Goal: Task Accomplishment & Management: Use online tool/utility

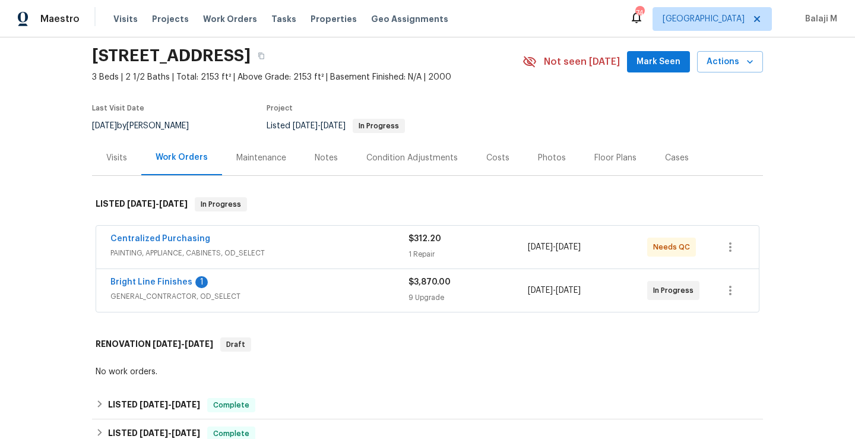
scroll to position [26, 0]
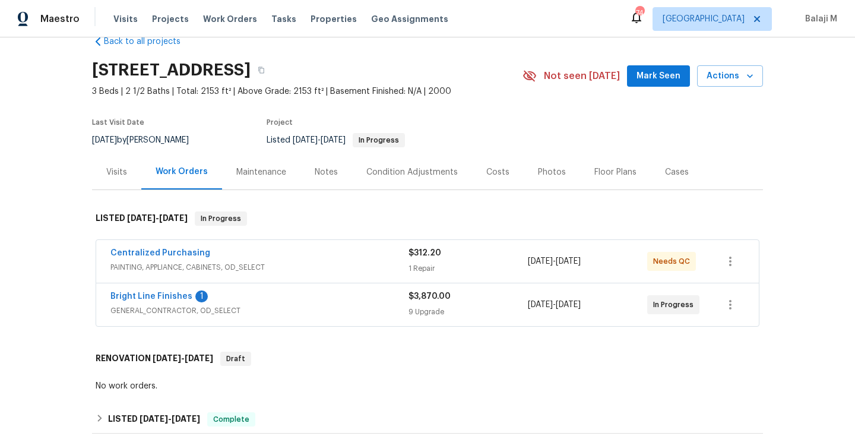
click at [263, 176] on div "Maintenance" at bounding box center [261, 172] width 50 height 12
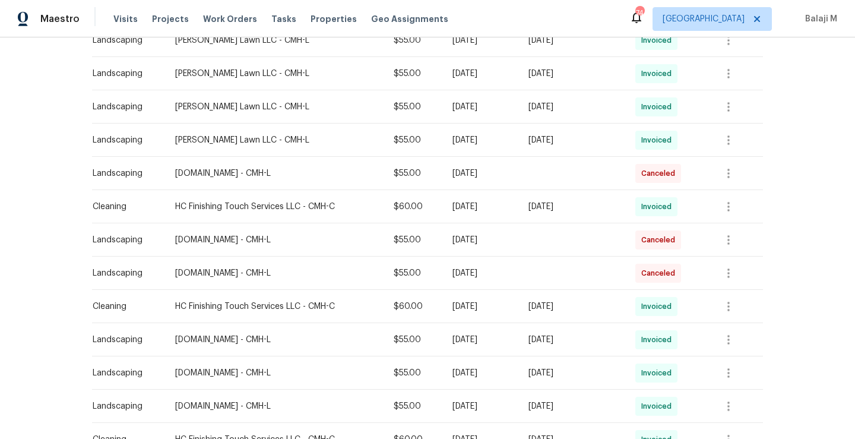
scroll to position [371, 0]
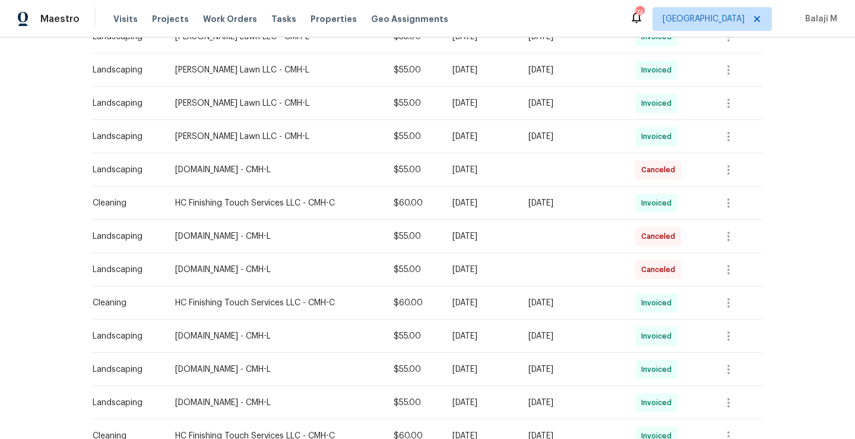
click at [443, 245] on td "Tue, Sep 02 2025" at bounding box center [480, 236] width 75 height 33
click at [394, 241] on div "$55.00" at bounding box center [414, 236] width 40 height 12
drag, startPoint x: 393, startPoint y: 241, endPoint x: 499, endPoint y: 237, distance: 106.4
click at [499, 237] on tr "Landscaping Lawn.com - CMH-L $55.00 Tue, Sep 02 2025 Canceled" at bounding box center [427, 236] width 671 height 33
click at [497, 276] on td "Mon, Aug 25 2025" at bounding box center [480, 269] width 75 height 33
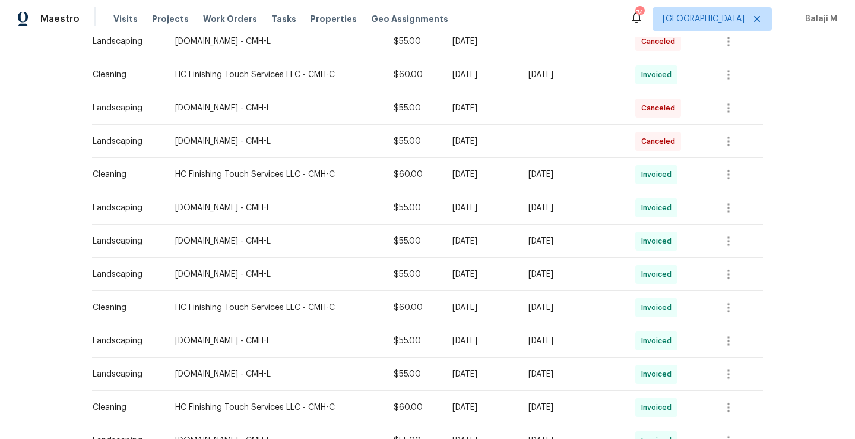
scroll to position [230, 0]
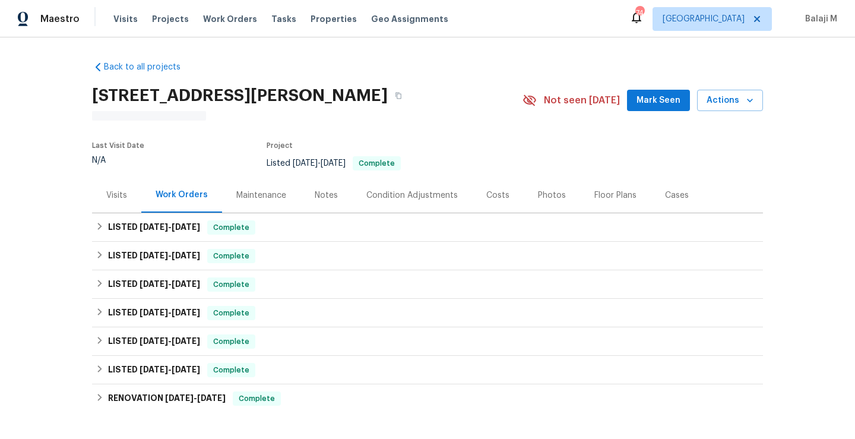
click at [261, 207] on div "Maintenance" at bounding box center [261, 195] width 78 height 35
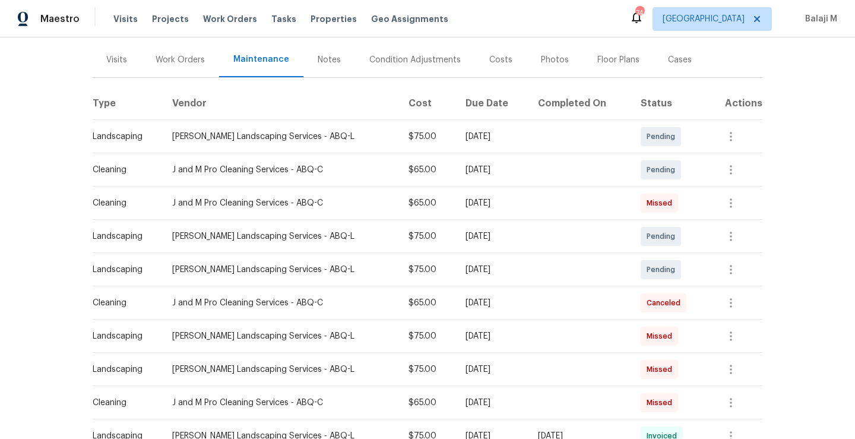
scroll to position [494, 0]
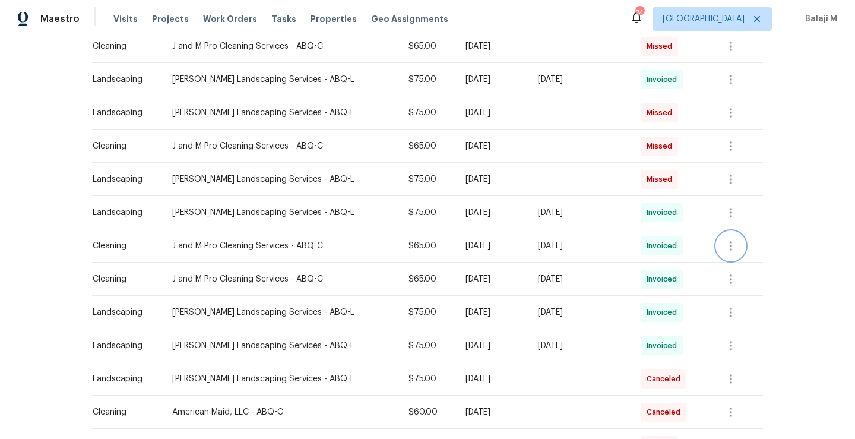
click at [732, 245] on icon "button" at bounding box center [731, 246] width 14 height 14
click at [737, 261] on li "View details" at bounding box center [757, 265] width 83 height 20
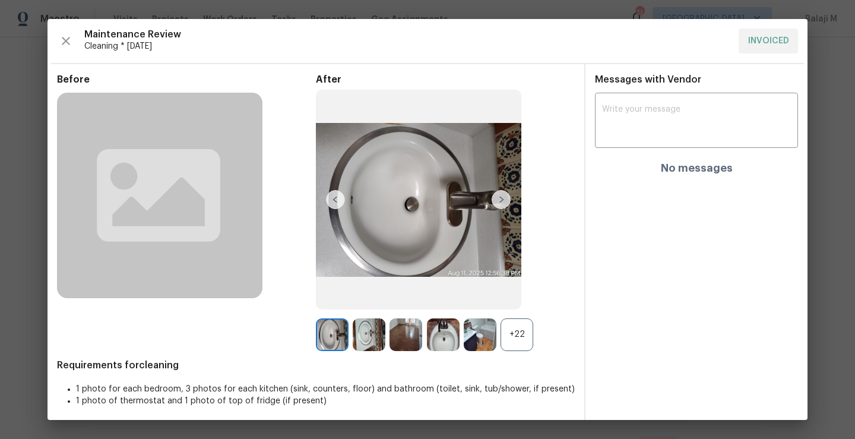
click at [511, 334] on div "+22" at bounding box center [517, 334] width 33 height 33
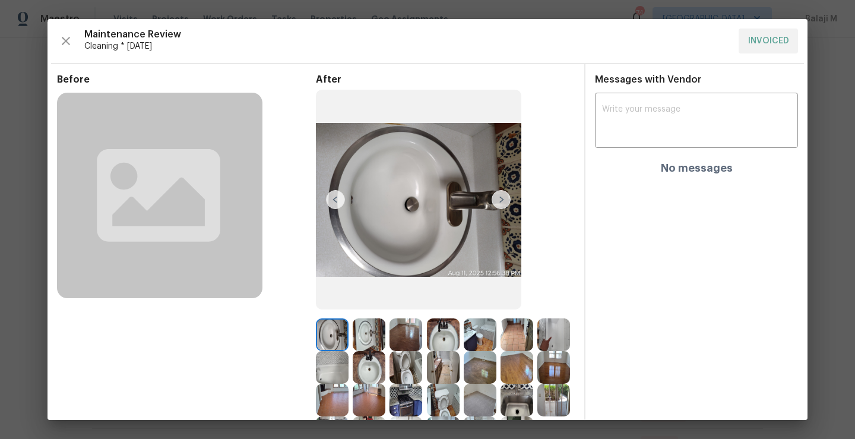
click at [415, 328] on img at bounding box center [406, 334] width 33 height 33
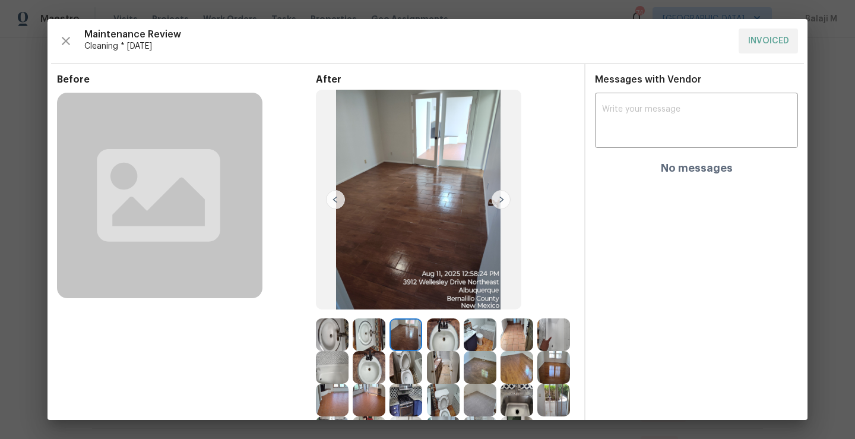
click at [434, 332] on img at bounding box center [443, 334] width 33 height 33
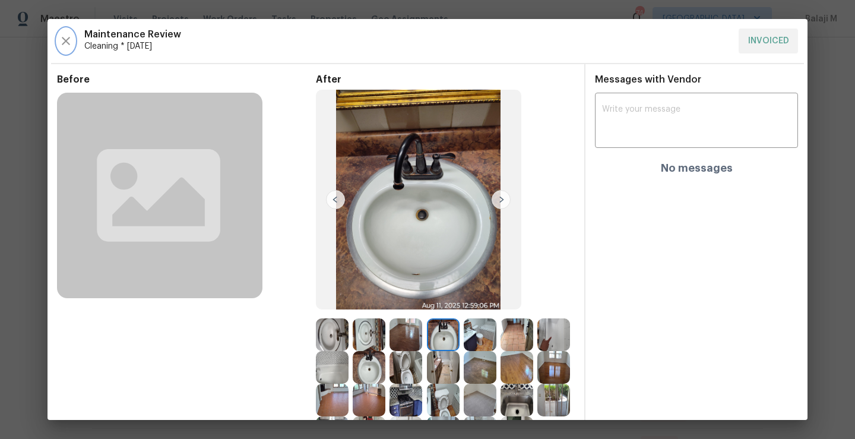
click at [61, 39] on icon "button" at bounding box center [66, 41] width 14 height 14
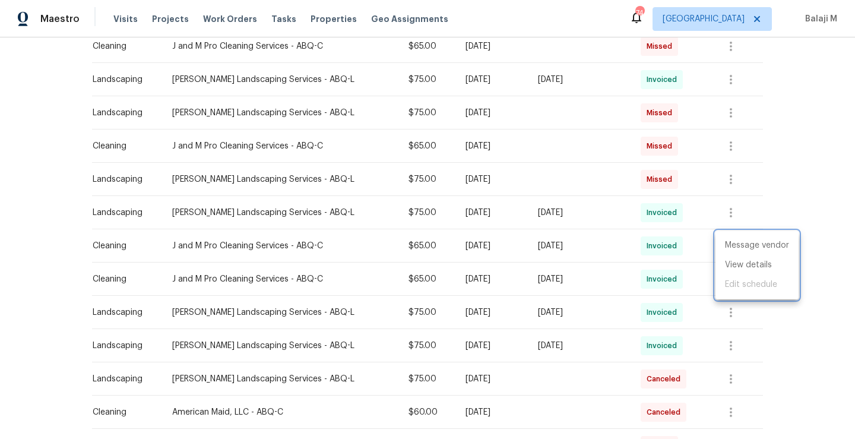
click at [193, 202] on div at bounding box center [427, 219] width 855 height 439
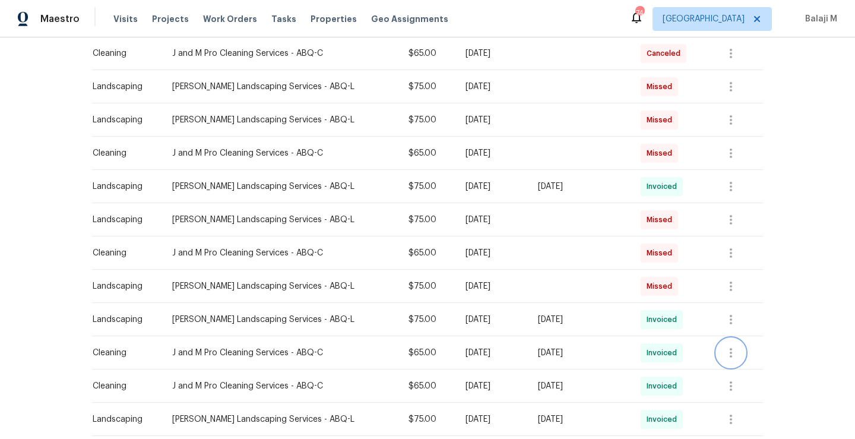
scroll to position [386, 0]
drag, startPoint x: 166, startPoint y: 156, endPoint x: 286, endPoint y: 154, distance: 120.0
click at [286, 154] on td "J and M Pro Cleaning Services - ABQ-C" at bounding box center [281, 154] width 237 height 33
copy div "J and M Pro Cleaning Services"
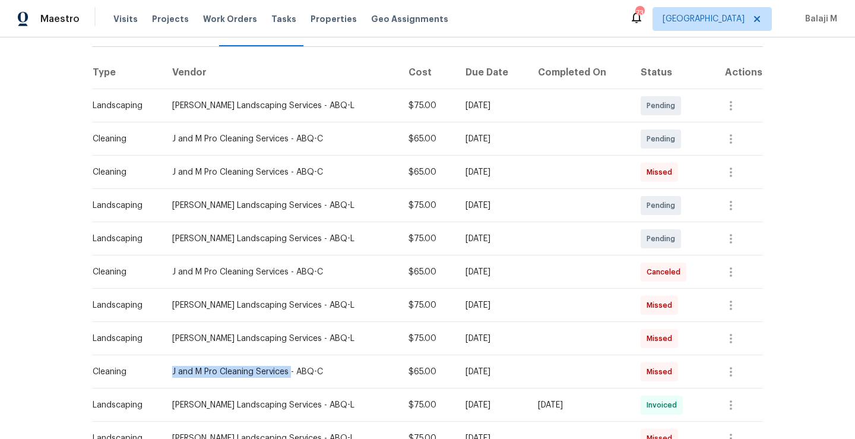
scroll to position [0, 0]
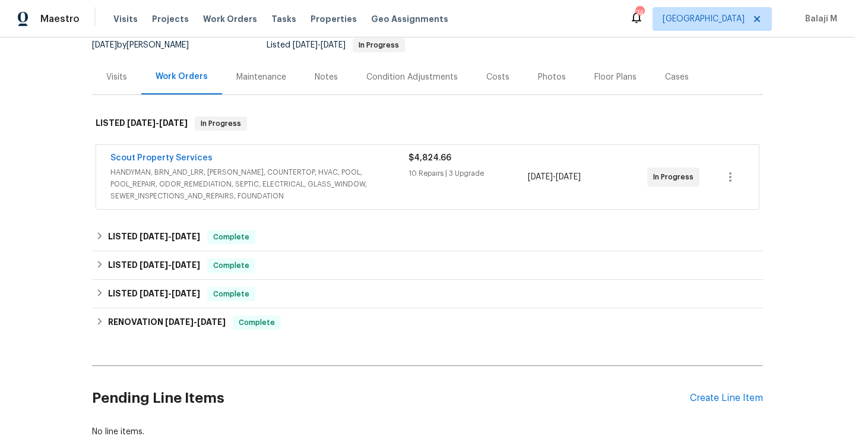
scroll to position [122, 0]
click at [263, 80] on div "Maintenance" at bounding box center [261, 76] width 50 height 12
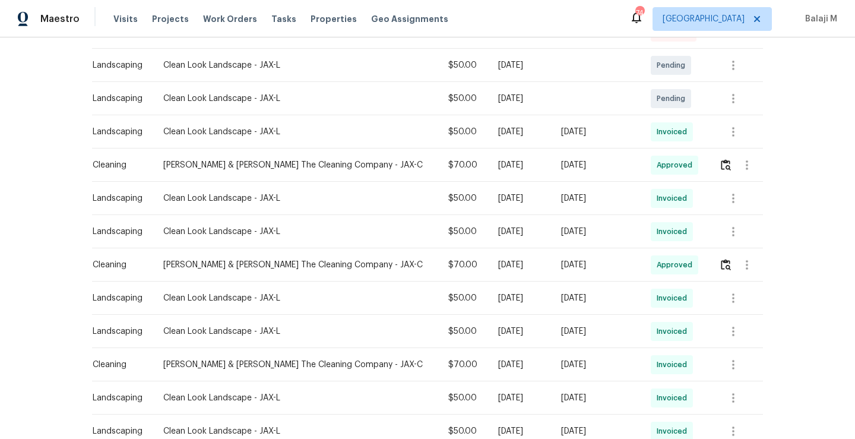
scroll to position [308, 0]
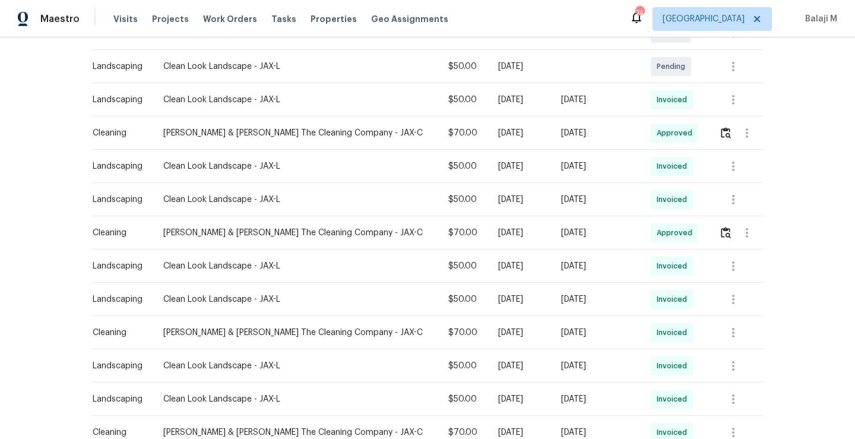
click at [615, 242] on td "[DATE]" at bounding box center [597, 232] width 90 height 33
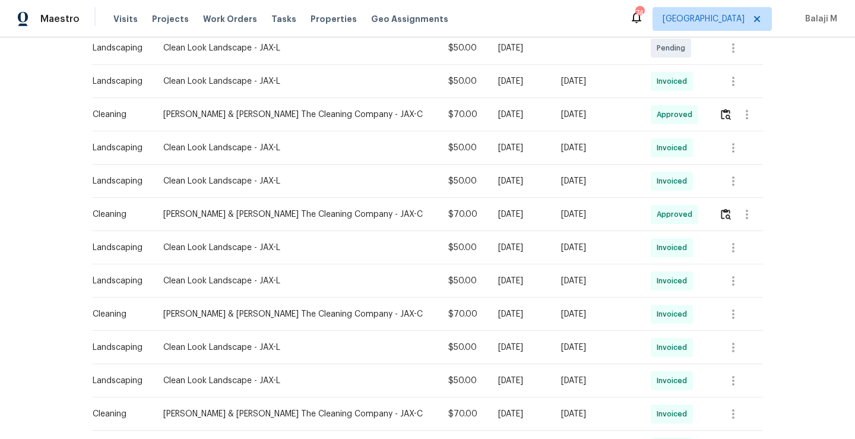
scroll to position [329, 0]
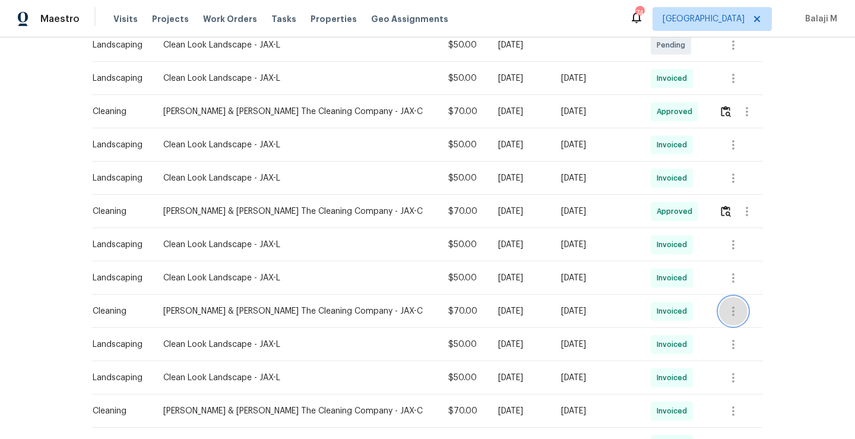
click at [726, 316] on icon "button" at bounding box center [733, 311] width 14 height 14
click at [737, 328] on li "View details" at bounding box center [754, 331] width 83 height 20
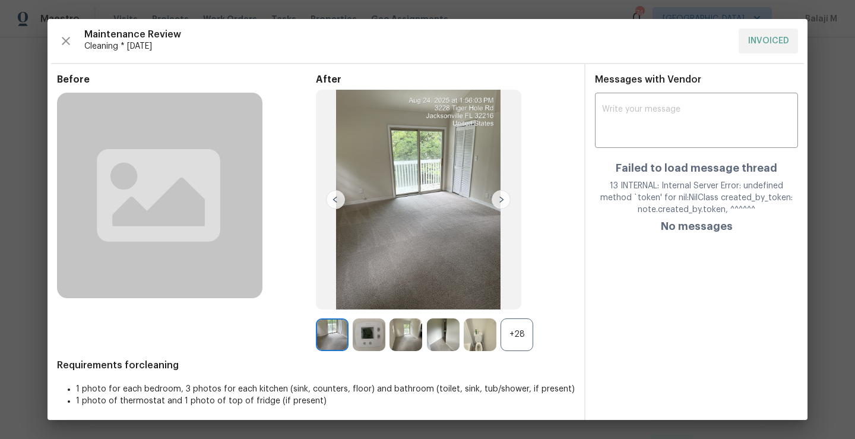
click at [685, 197] on div "13 INTERNAL: Internal Server Error: undefined method `token' for nil:NilClass c…" at bounding box center [696, 198] width 203 height 36
click at [505, 327] on div "+28" at bounding box center [517, 334] width 33 height 33
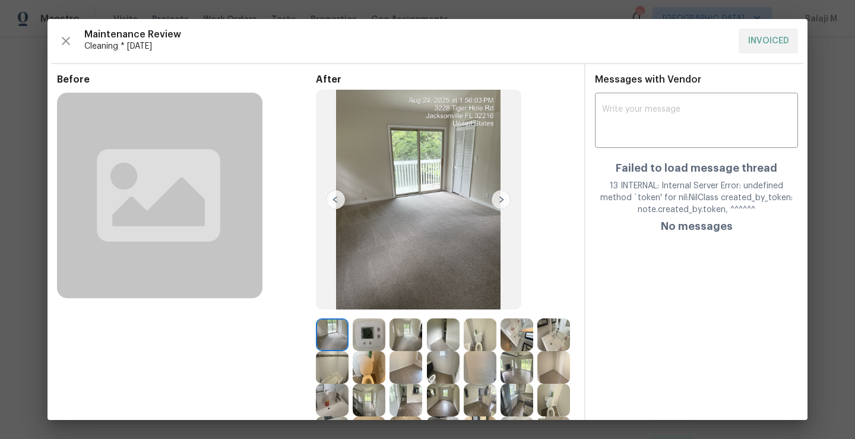
click at [332, 338] on img at bounding box center [332, 334] width 33 height 33
click at [374, 339] on img at bounding box center [369, 334] width 33 height 33
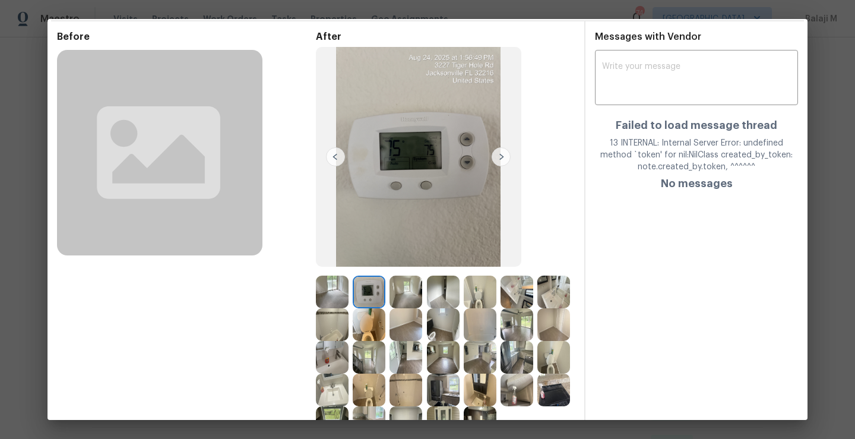
scroll to position [53, 0]
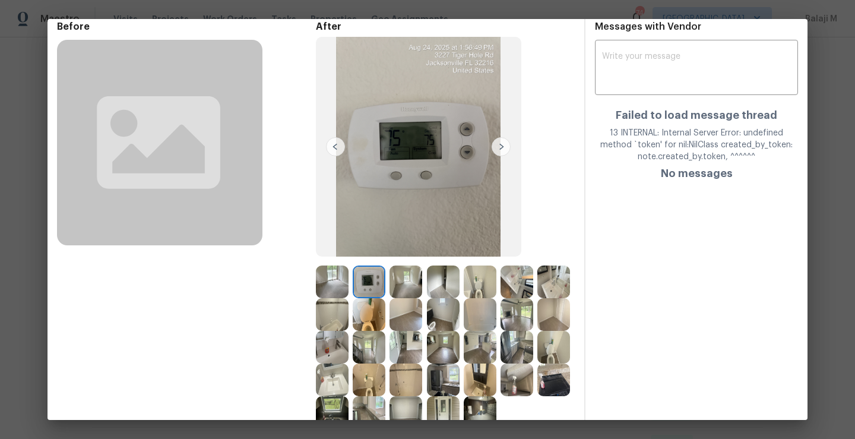
click at [404, 280] on img at bounding box center [406, 282] width 33 height 33
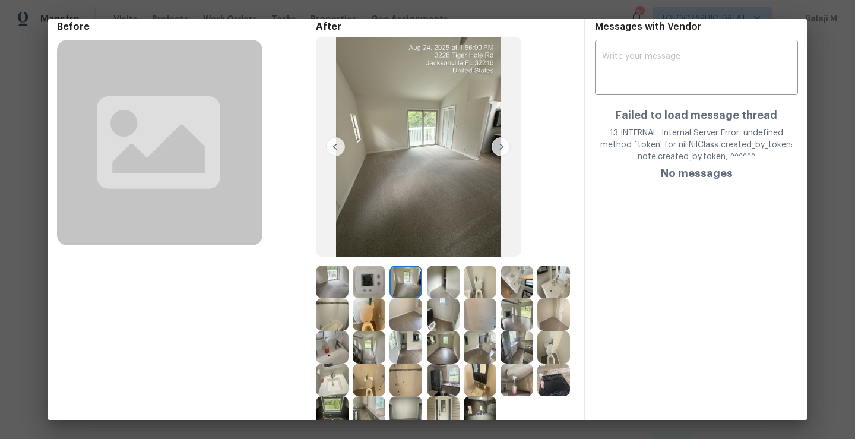
click at [442, 281] on img at bounding box center [443, 282] width 33 height 33
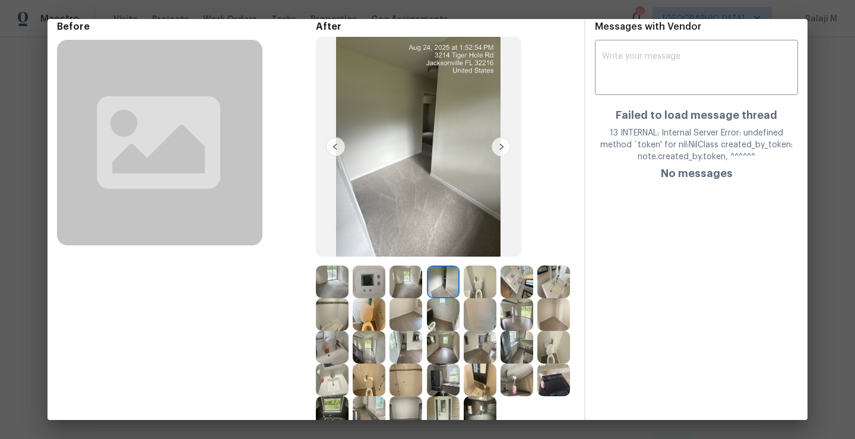
click at [442, 281] on img at bounding box center [443, 282] width 33 height 33
click at [501, 293] on img at bounding box center [517, 282] width 33 height 33
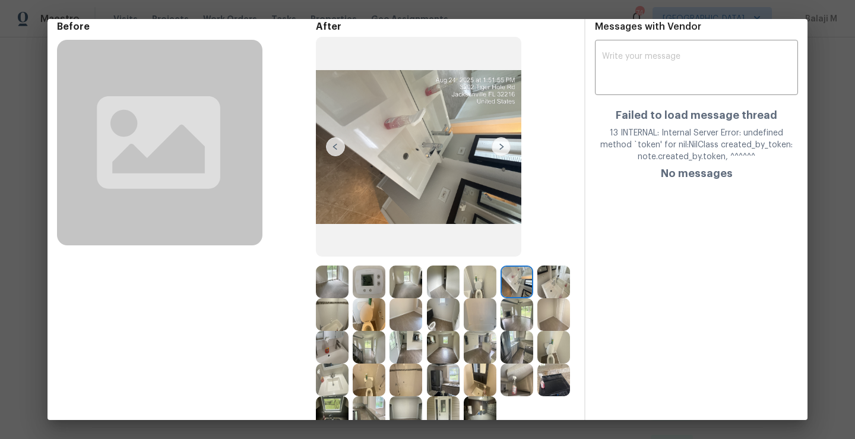
click at [482, 292] on img at bounding box center [480, 282] width 33 height 33
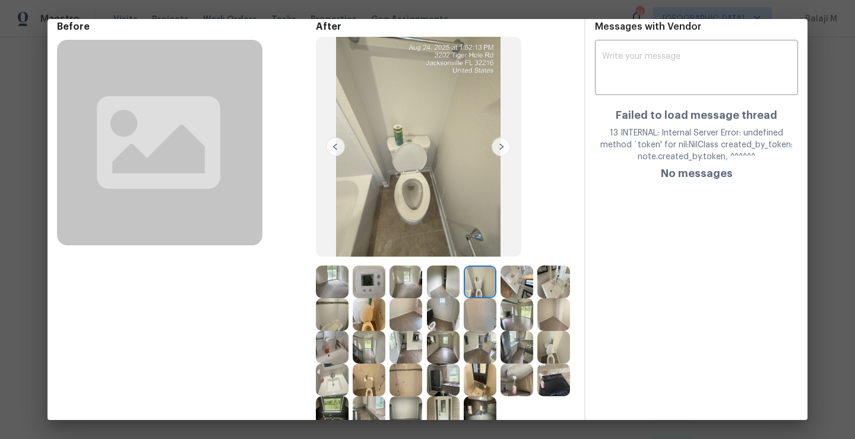
click at [497, 302] on img at bounding box center [480, 314] width 33 height 33
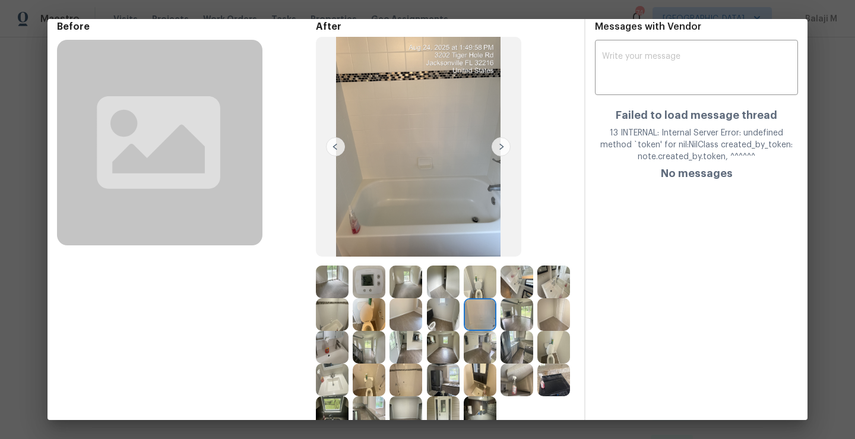
click at [513, 295] on img at bounding box center [517, 282] width 33 height 33
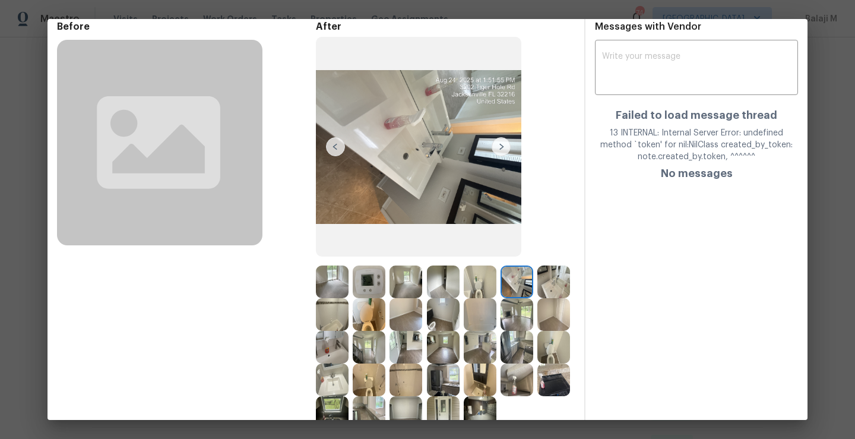
click at [497, 318] on img at bounding box center [480, 314] width 33 height 33
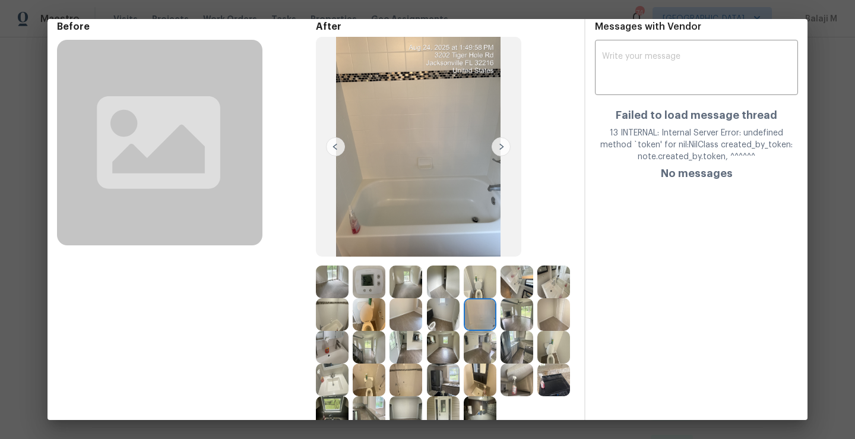
click at [426, 318] on div at bounding box center [408, 314] width 37 height 33
click at [422, 314] on img at bounding box center [406, 314] width 33 height 33
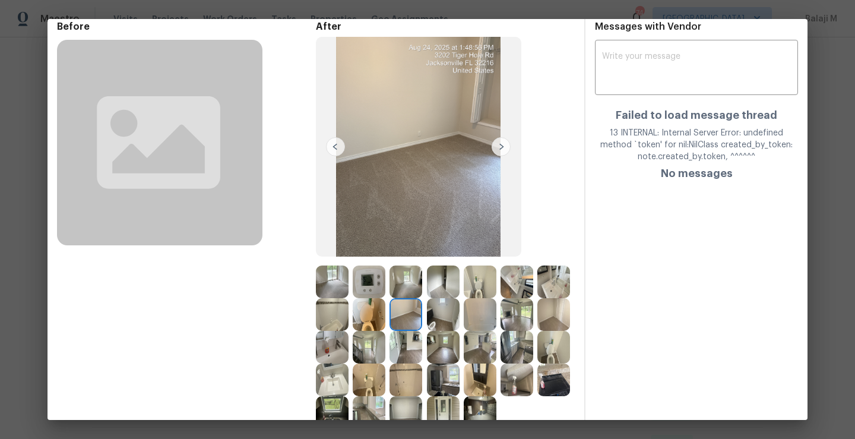
click at [386, 313] on img at bounding box center [369, 314] width 33 height 33
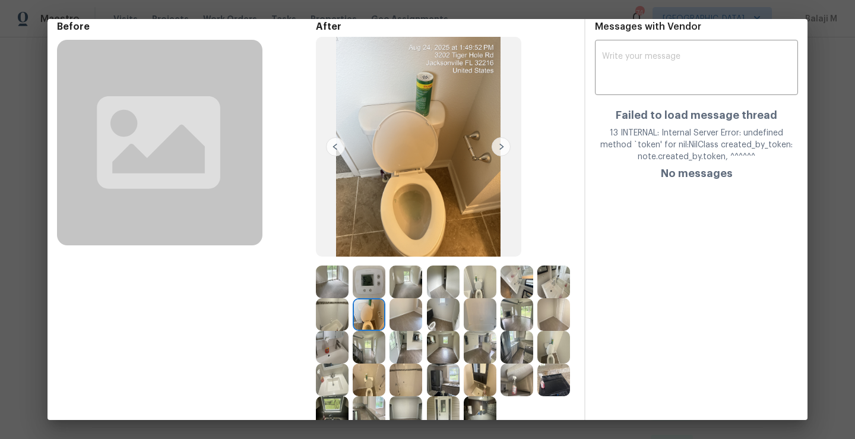
click at [386, 313] on img at bounding box center [369, 314] width 33 height 33
click at [349, 315] on img at bounding box center [332, 314] width 33 height 33
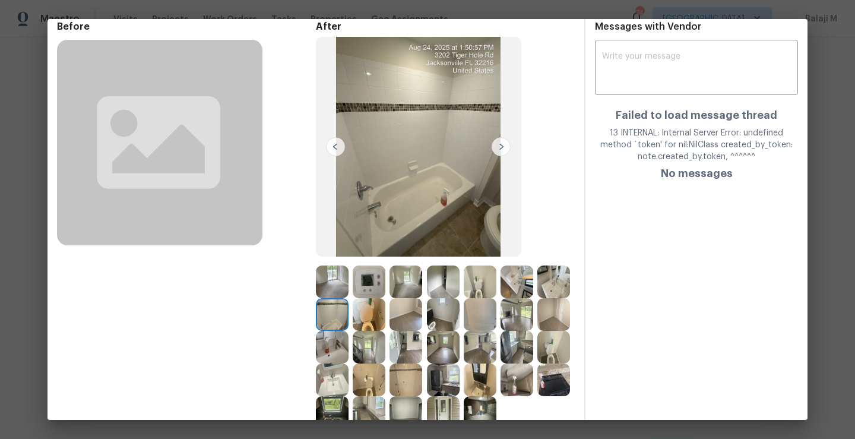
click at [386, 315] on img at bounding box center [369, 314] width 33 height 33
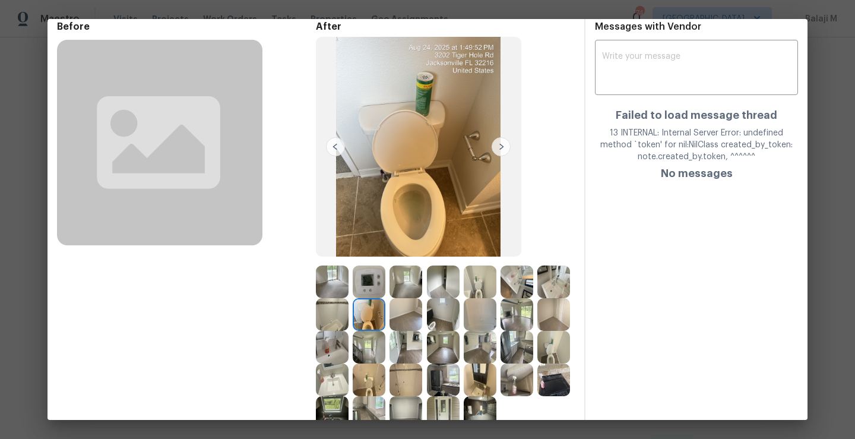
click at [538, 298] on img at bounding box center [554, 282] width 33 height 33
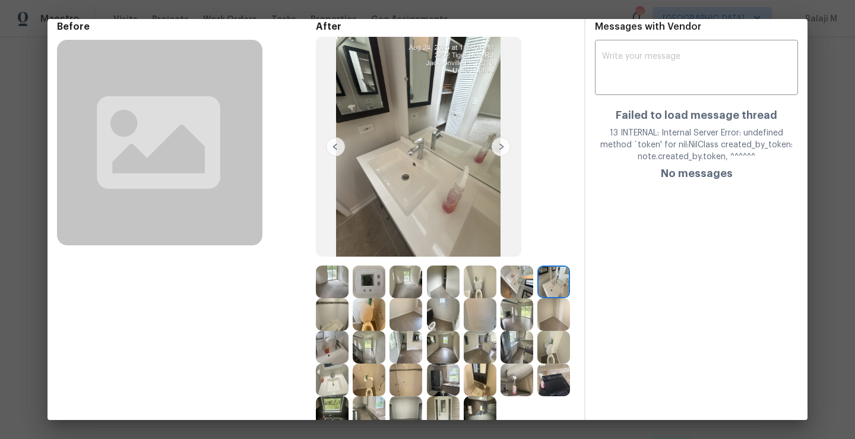
click at [349, 313] on img at bounding box center [332, 314] width 33 height 33
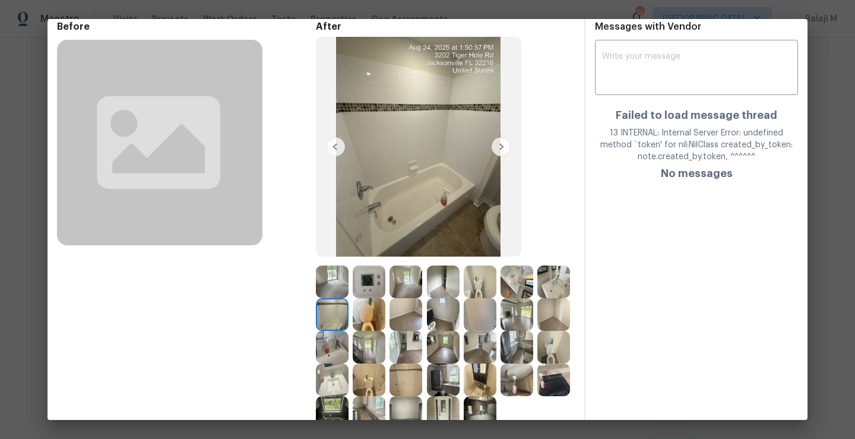
click at [386, 322] on img at bounding box center [369, 314] width 33 height 33
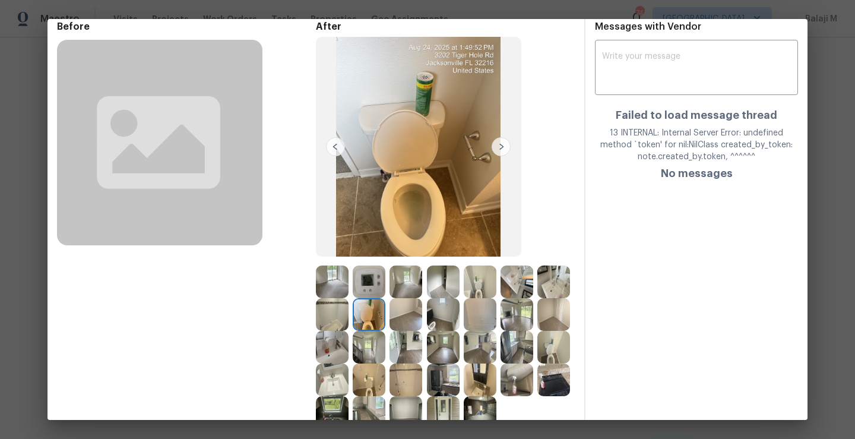
click at [422, 330] on img at bounding box center [406, 314] width 33 height 33
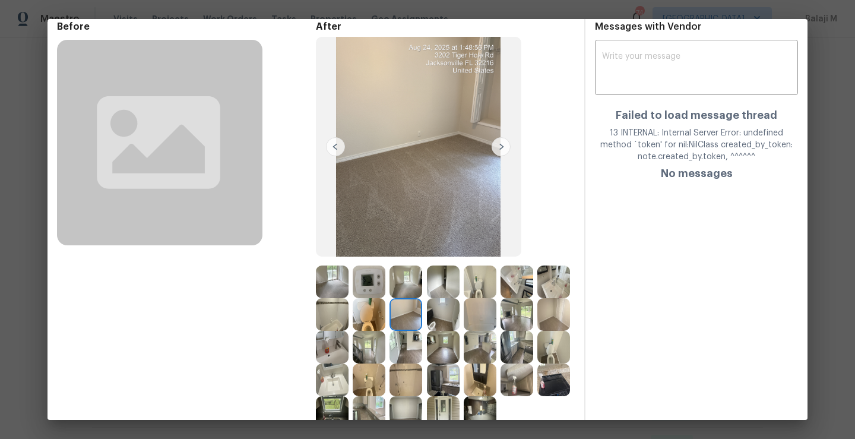
click at [422, 326] on img at bounding box center [406, 314] width 33 height 33
click at [460, 323] on img at bounding box center [443, 314] width 33 height 33
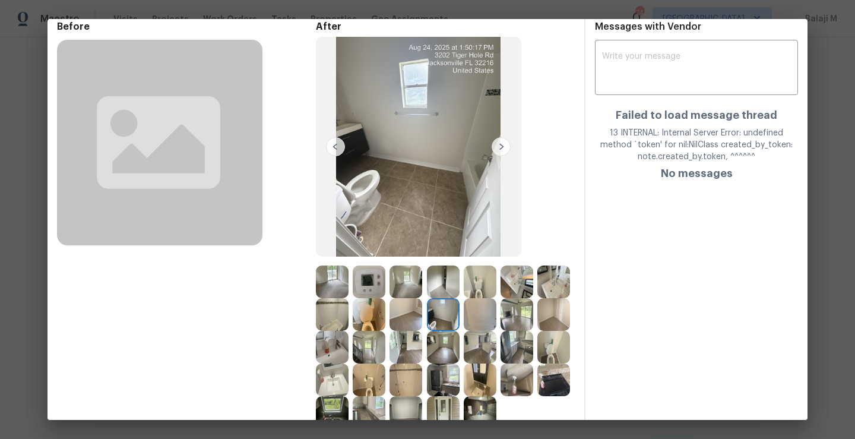
click at [497, 319] on img at bounding box center [480, 314] width 33 height 33
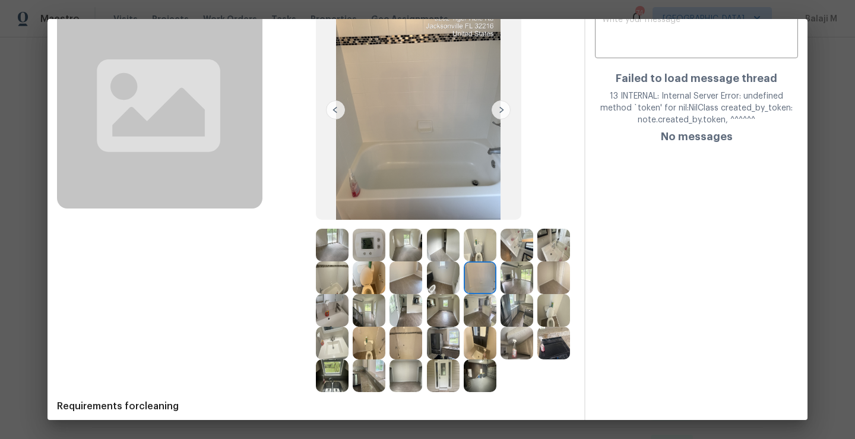
scroll to position [110, 0]
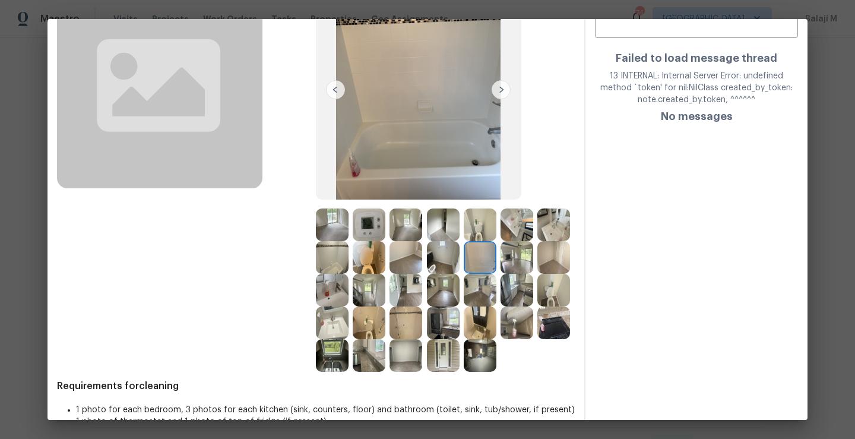
click at [464, 372] on img at bounding box center [480, 355] width 33 height 33
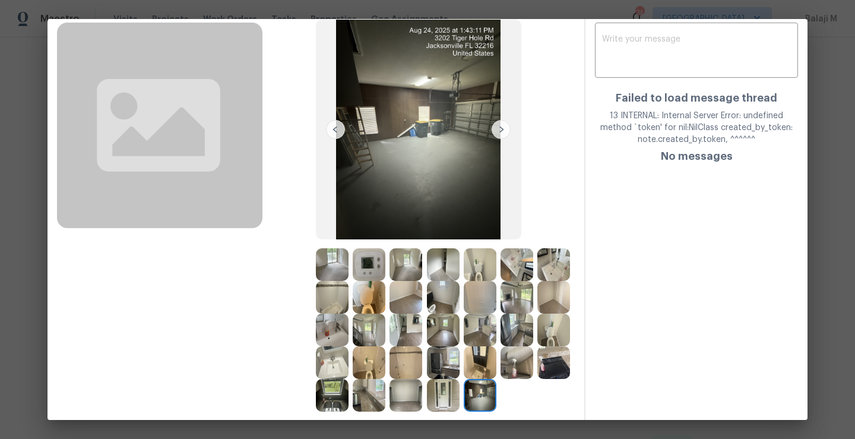
scroll to position [103, 0]
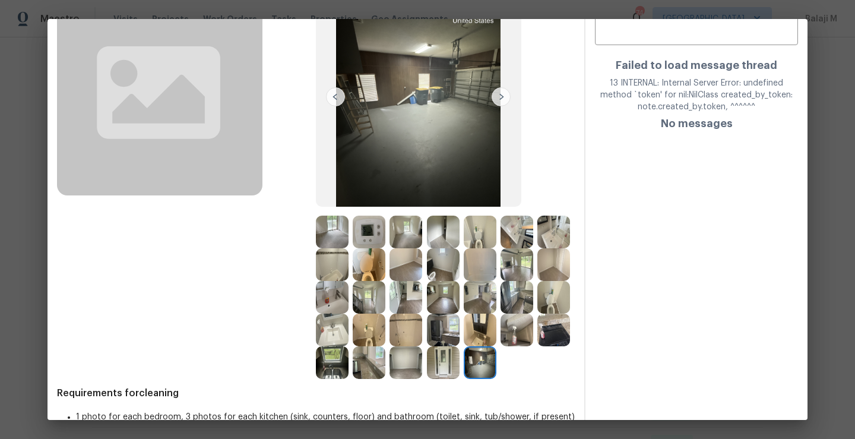
click at [427, 379] on img at bounding box center [443, 362] width 33 height 33
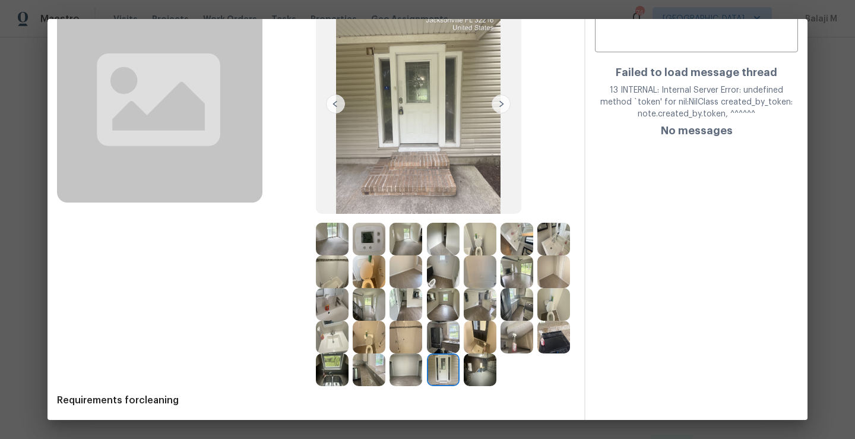
scroll to position [96, 0]
click at [390, 386] on img at bounding box center [406, 369] width 33 height 33
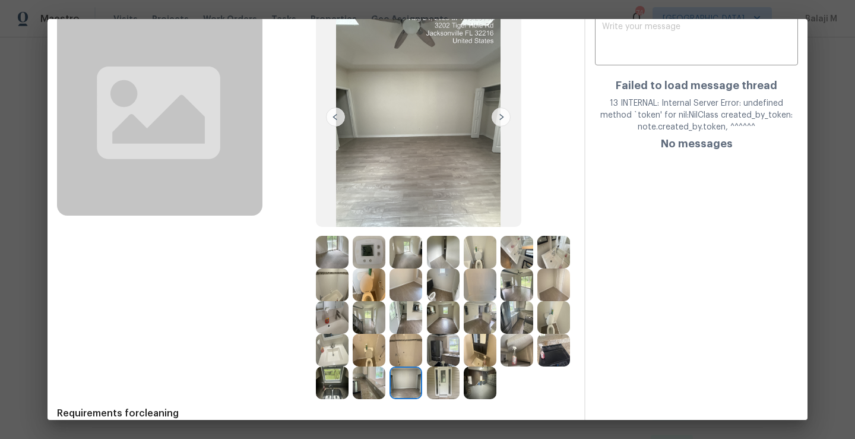
scroll to position [100, 0]
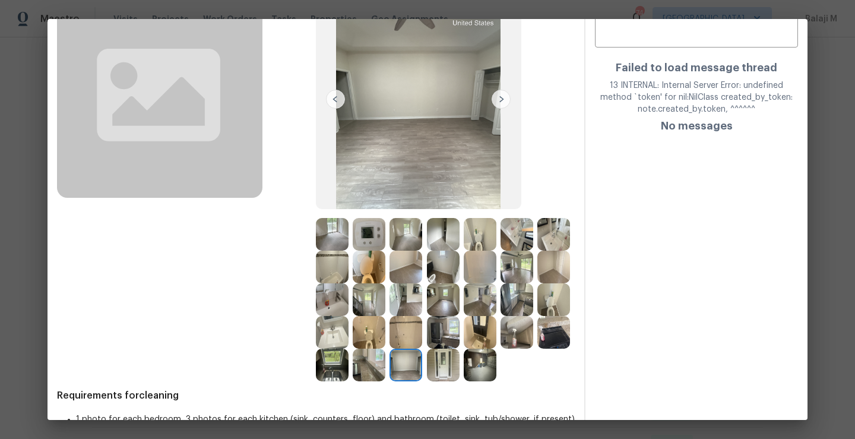
click at [386, 356] on img at bounding box center [369, 365] width 33 height 33
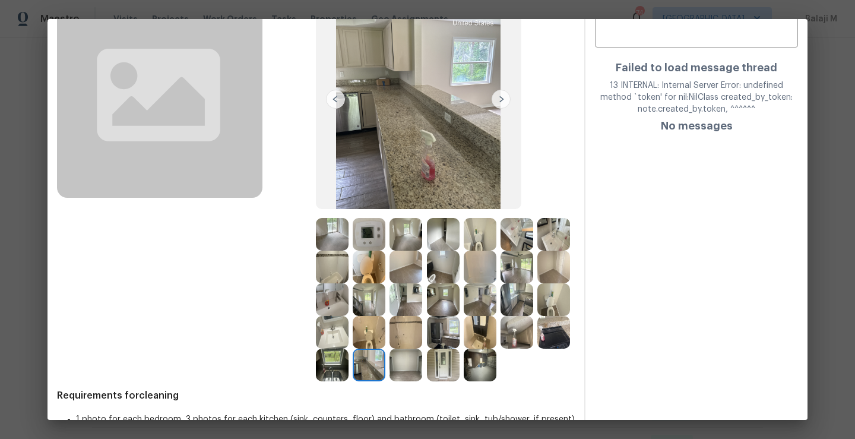
click at [349, 371] on img at bounding box center [332, 365] width 33 height 33
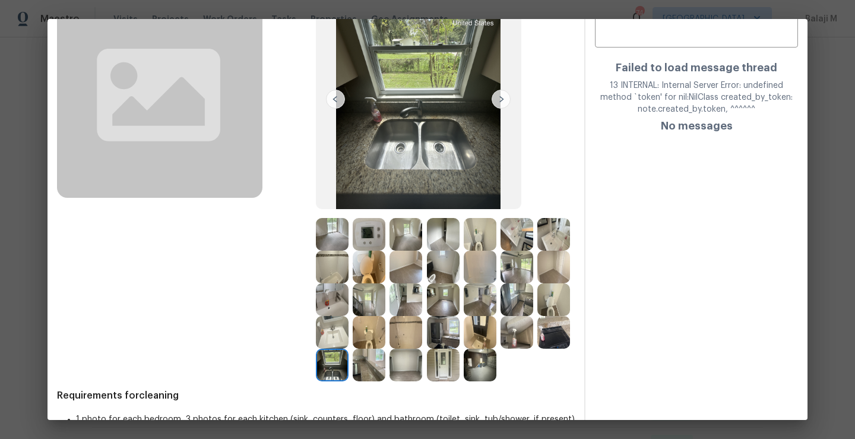
click at [538, 349] on img at bounding box center [554, 332] width 33 height 33
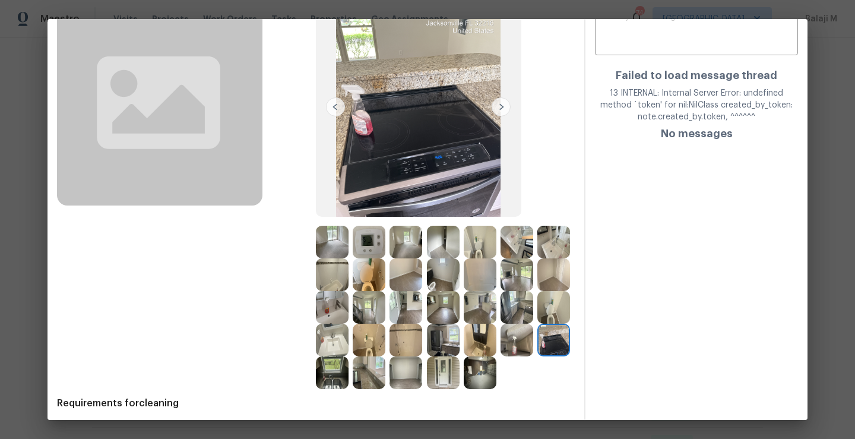
scroll to position [94, 0]
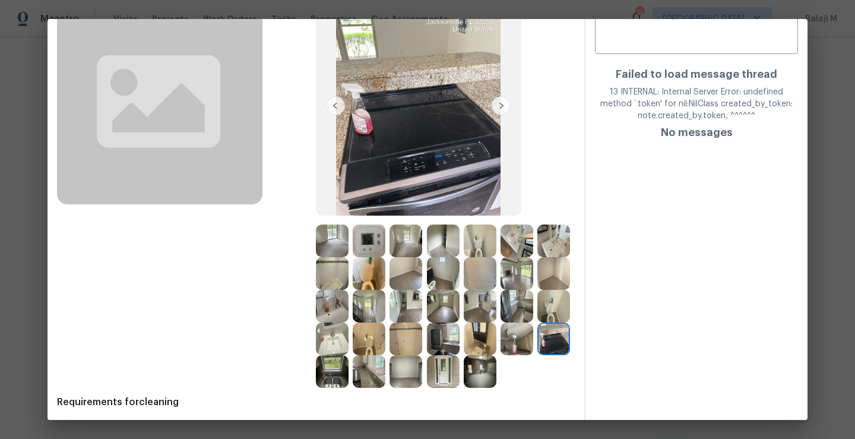
click at [464, 355] on img at bounding box center [480, 339] width 33 height 33
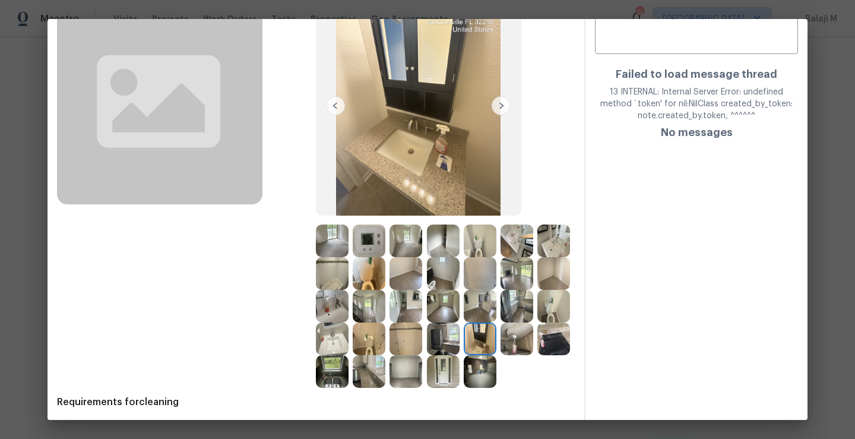
click at [427, 355] on img at bounding box center [443, 339] width 33 height 33
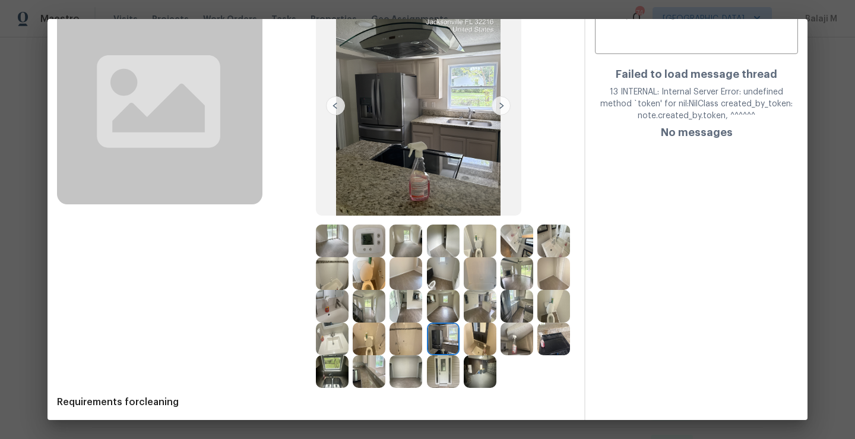
click at [464, 323] on img at bounding box center [480, 306] width 33 height 33
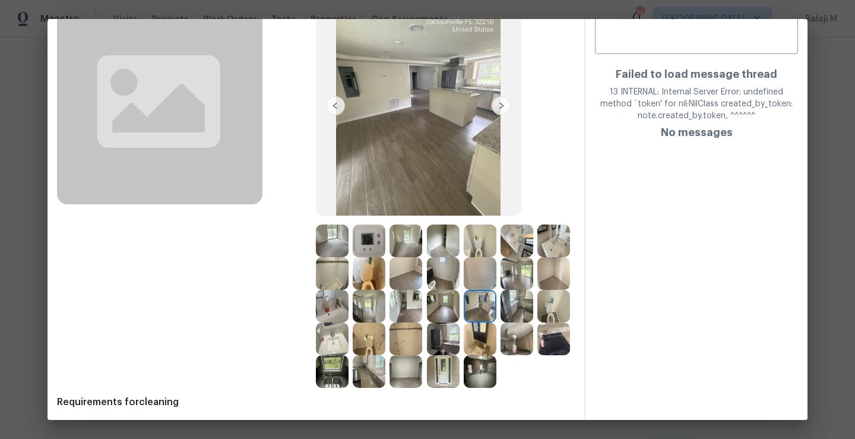
click at [501, 323] on img at bounding box center [517, 306] width 33 height 33
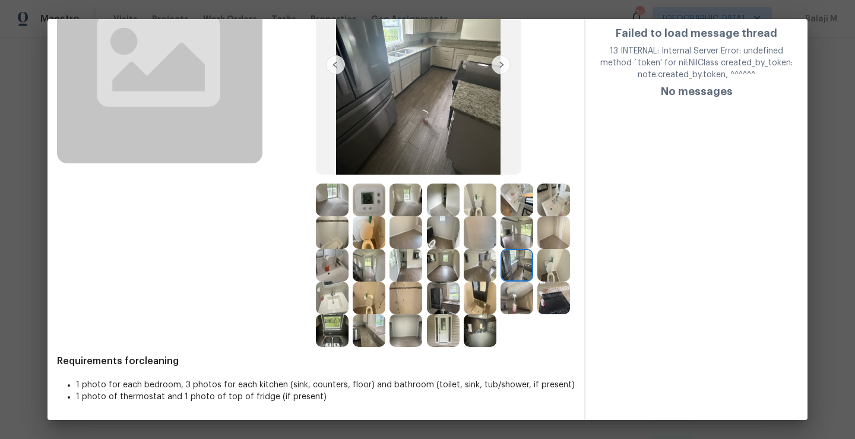
scroll to position [168, 0]
click at [464, 326] on div at bounding box center [482, 330] width 37 height 33
click at [464, 335] on img at bounding box center [480, 330] width 33 height 33
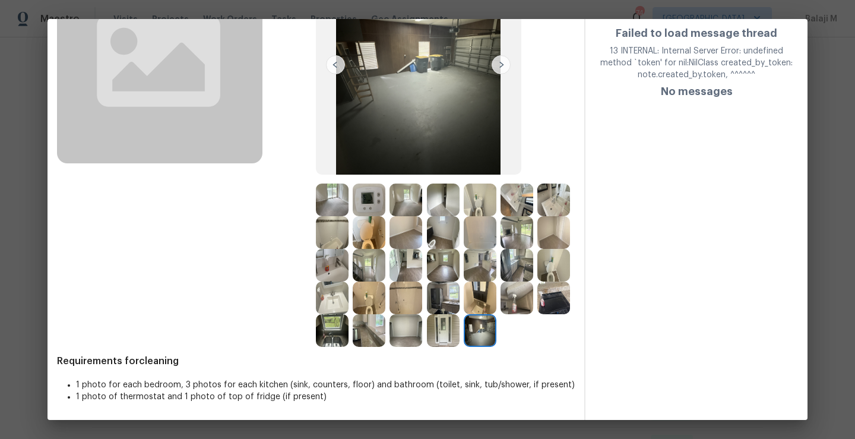
click at [427, 334] on img at bounding box center [443, 330] width 33 height 33
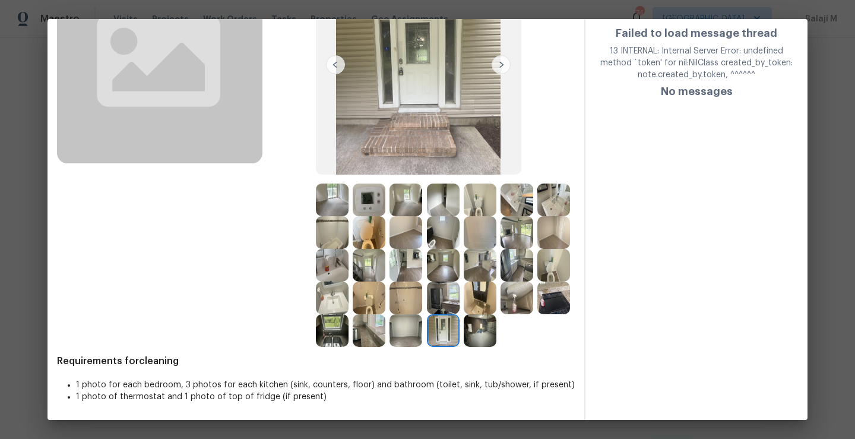
click at [390, 334] on img at bounding box center [406, 330] width 33 height 33
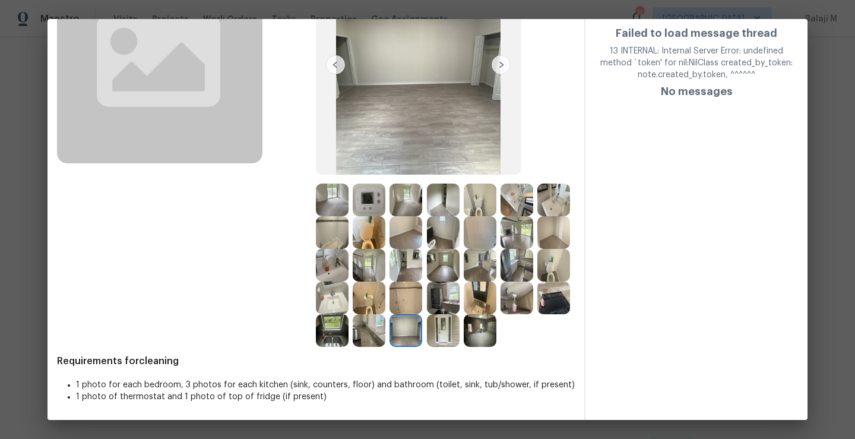
click at [427, 324] on img at bounding box center [443, 330] width 33 height 33
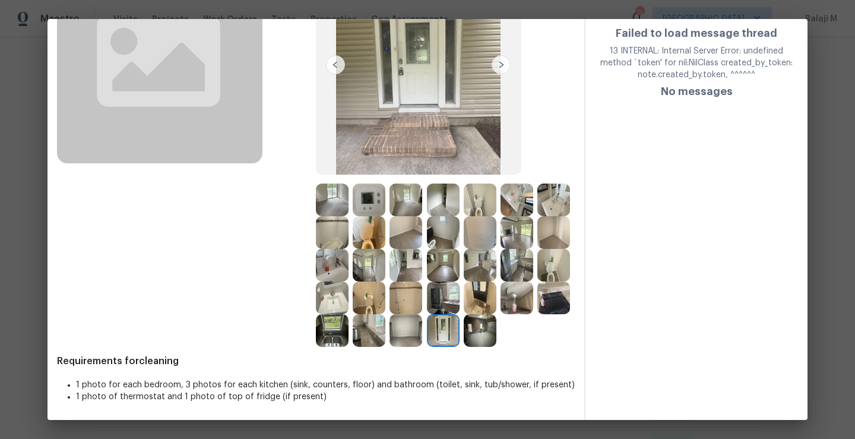
click at [501, 307] on img at bounding box center [517, 298] width 33 height 33
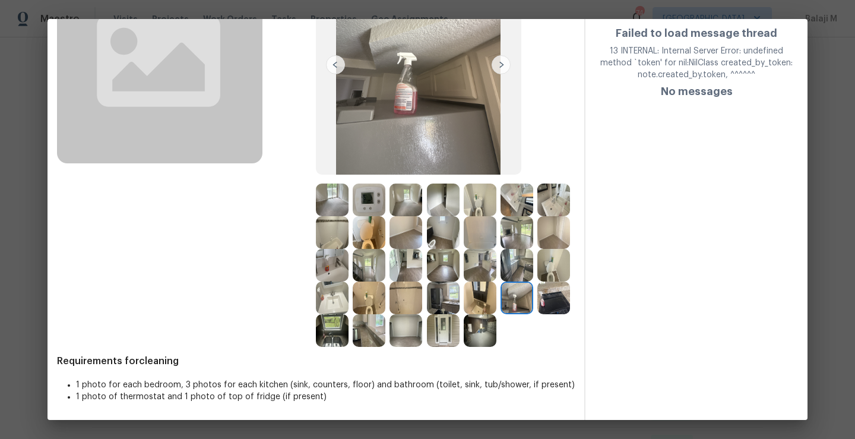
click at [538, 307] on img at bounding box center [554, 298] width 33 height 33
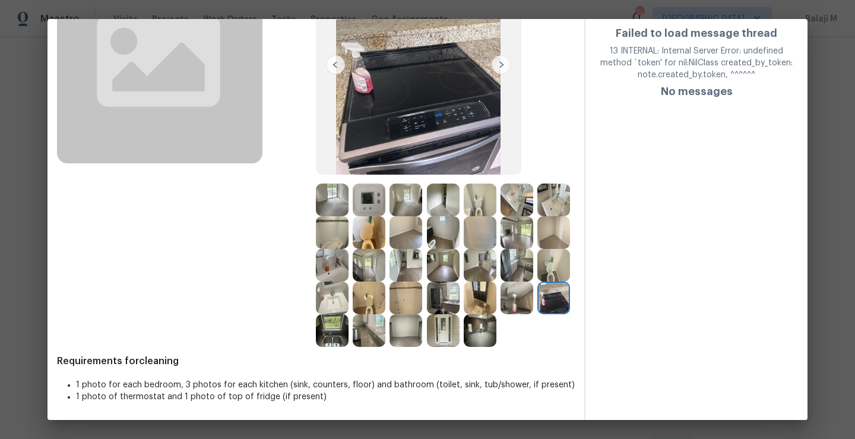
click at [349, 314] on img at bounding box center [332, 330] width 33 height 33
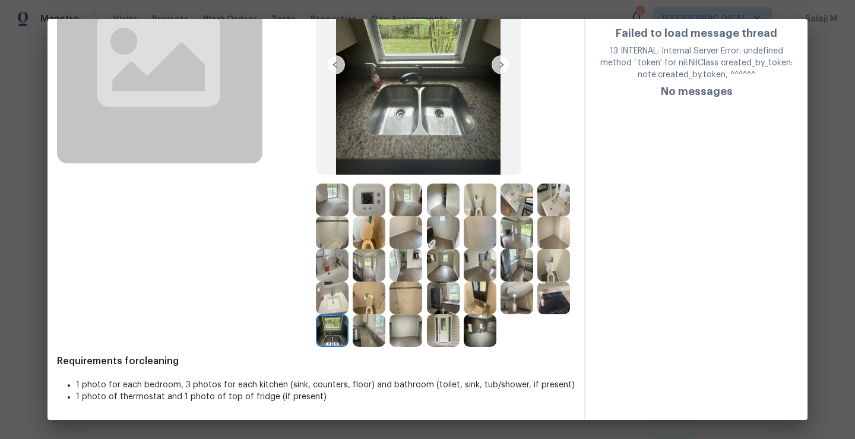
click at [386, 314] on img at bounding box center [369, 330] width 33 height 33
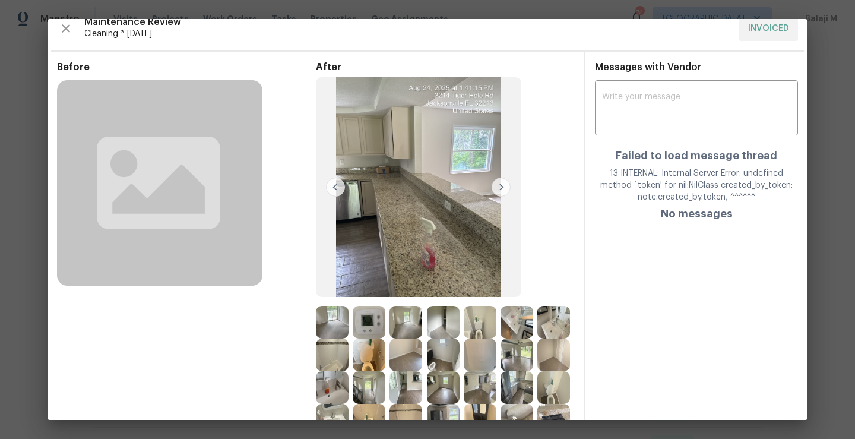
scroll to position [0, 0]
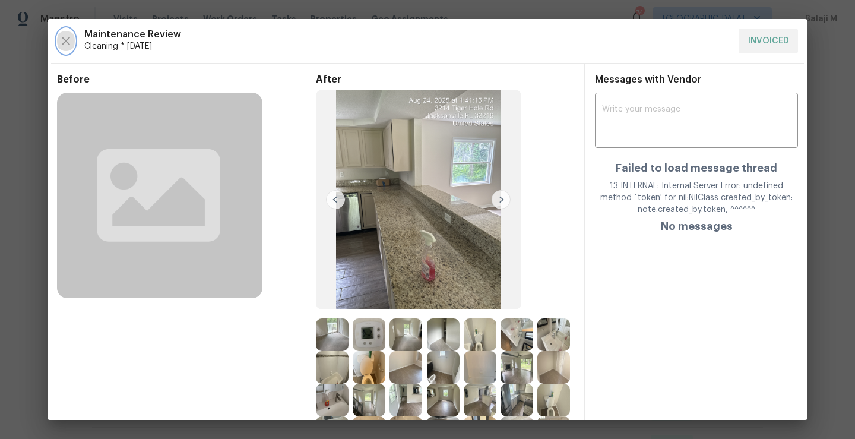
click at [71, 48] on icon "button" at bounding box center [66, 41] width 14 height 14
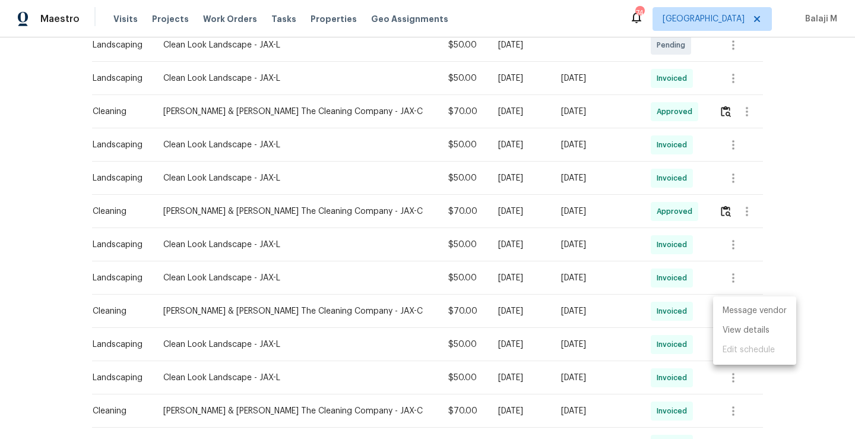
click at [438, 228] on div at bounding box center [427, 219] width 855 height 439
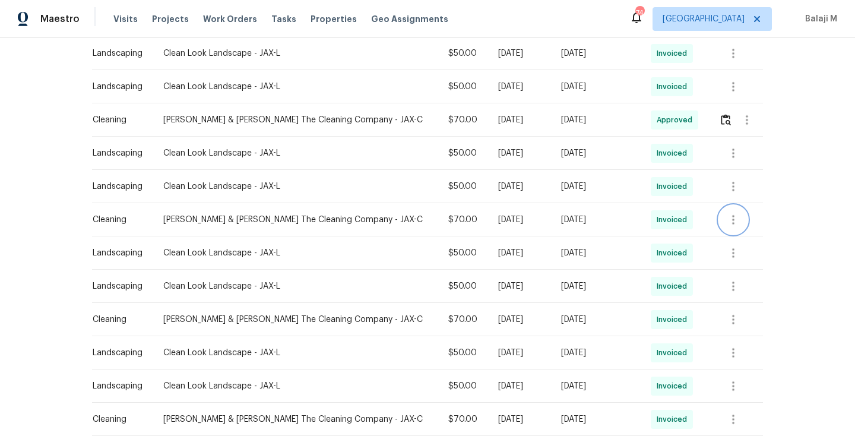
scroll to position [423, 0]
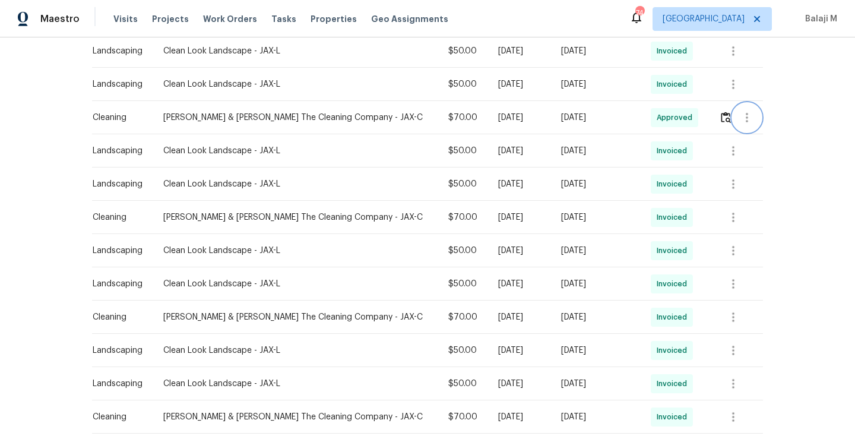
click at [747, 119] on icon "button" at bounding box center [747, 117] width 14 height 14
click at [716, 119] on div at bounding box center [427, 219] width 855 height 439
click at [721, 119] on img "button" at bounding box center [726, 117] width 10 height 11
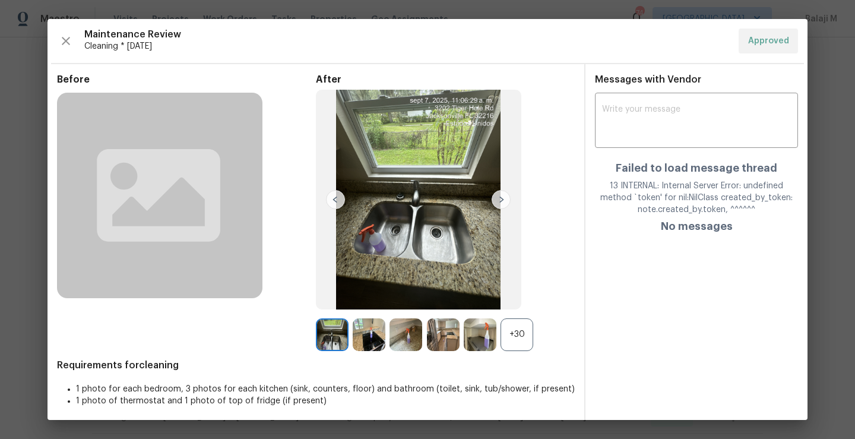
click at [506, 351] on div "Before After +30 Requirements for cleaning 1 photo for each bedroom, 3 photos f…" at bounding box center [316, 249] width 518 height 350
click at [506, 339] on div "+30" at bounding box center [517, 334] width 33 height 33
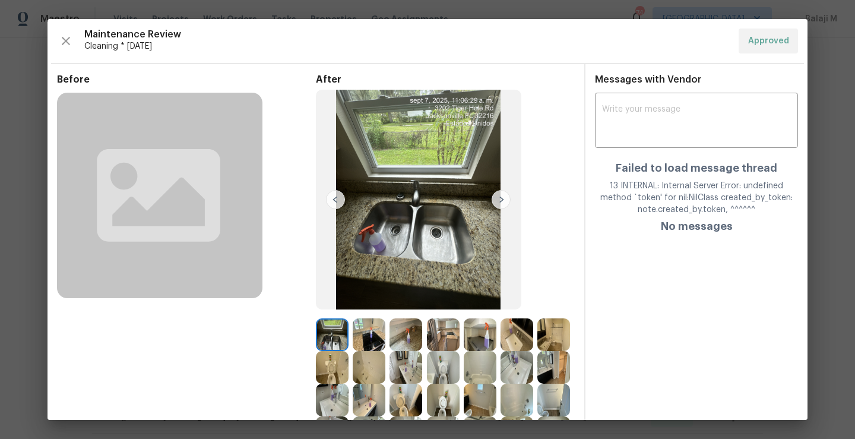
click at [375, 331] on img at bounding box center [369, 334] width 33 height 33
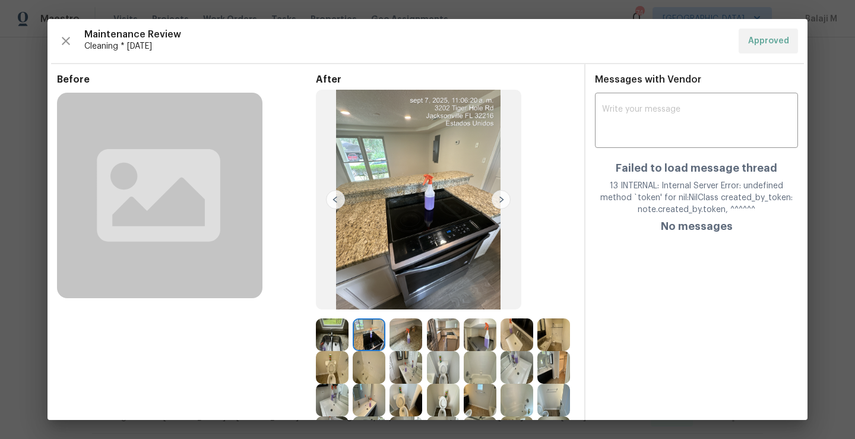
click at [332, 342] on img at bounding box center [332, 334] width 33 height 33
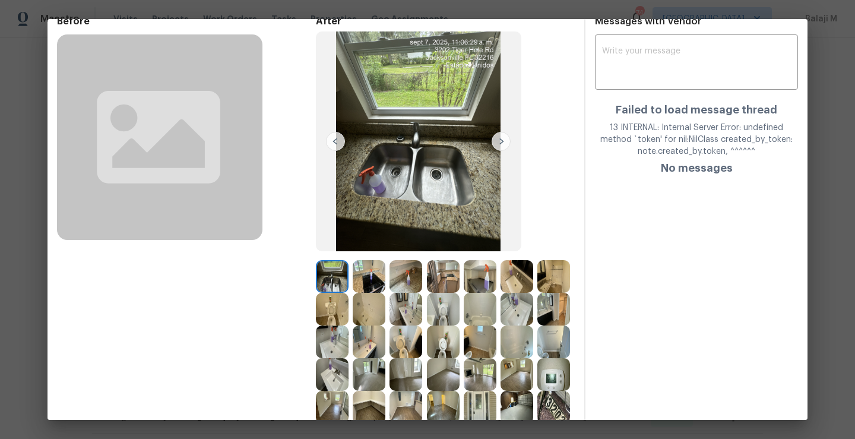
scroll to position [119, 0]
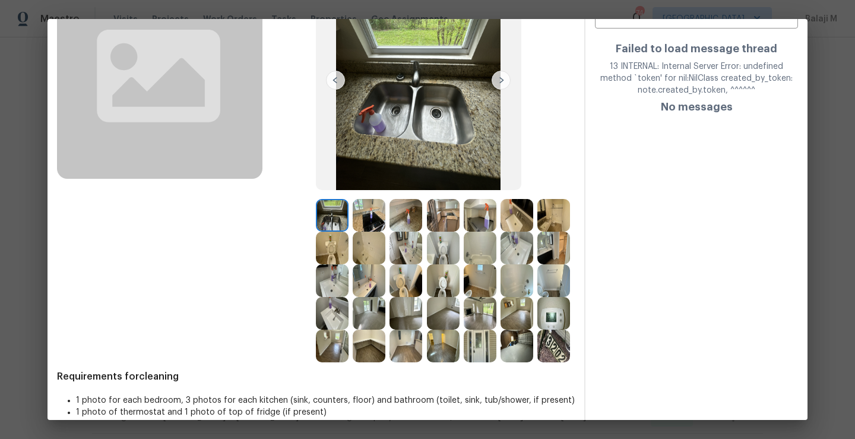
click at [386, 280] on img at bounding box center [369, 280] width 33 height 33
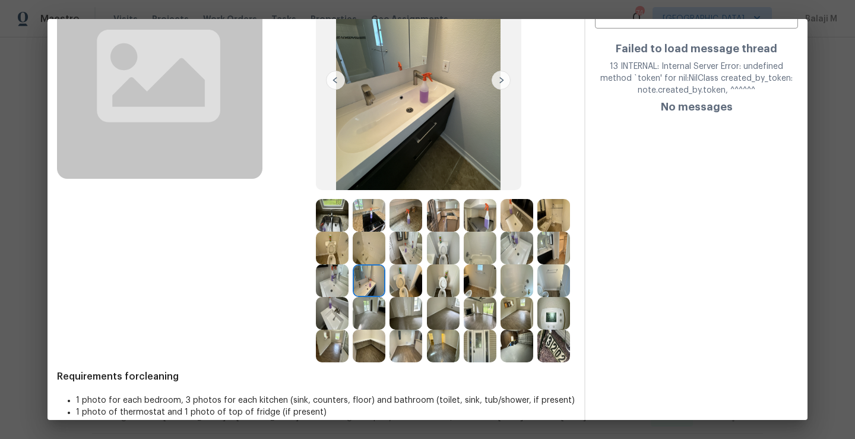
click at [501, 330] on img at bounding box center [517, 313] width 33 height 33
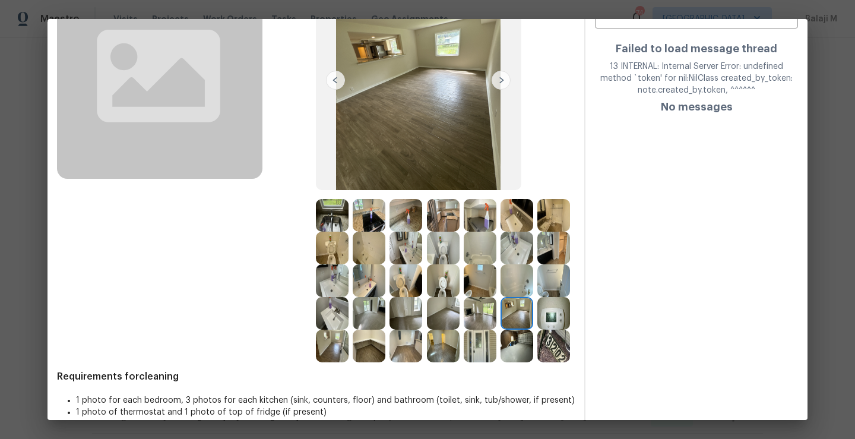
click at [501, 297] on img at bounding box center [517, 280] width 33 height 33
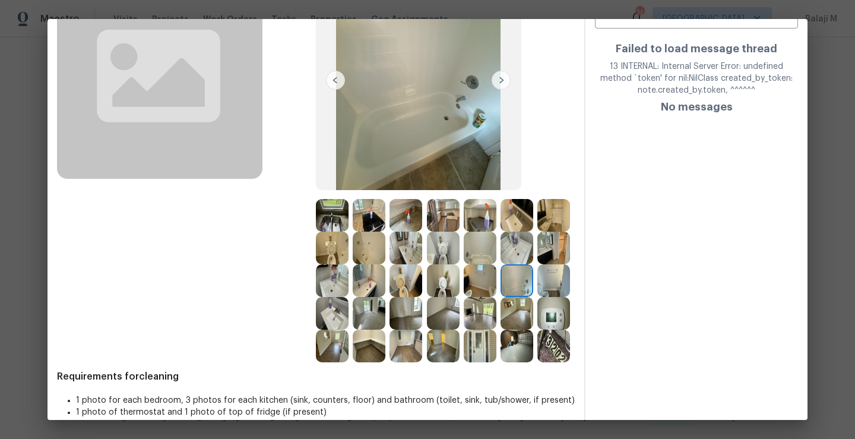
click at [427, 330] on img at bounding box center [443, 313] width 33 height 33
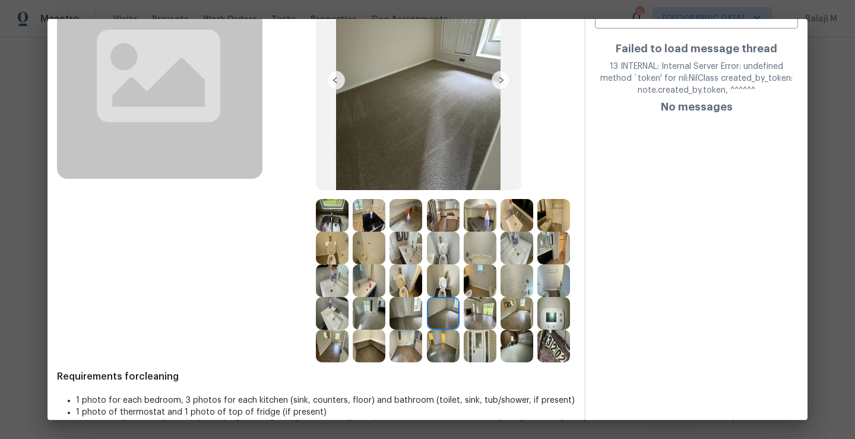
click at [427, 330] on img at bounding box center [443, 313] width 33 height 33
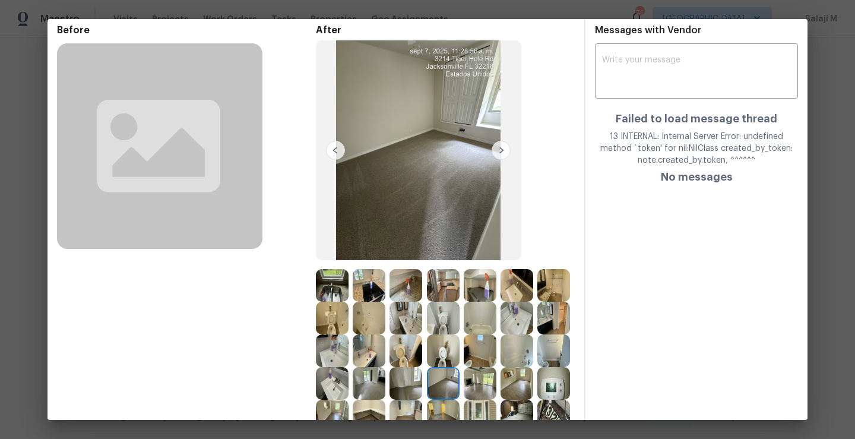
scroll to position [168, 0]
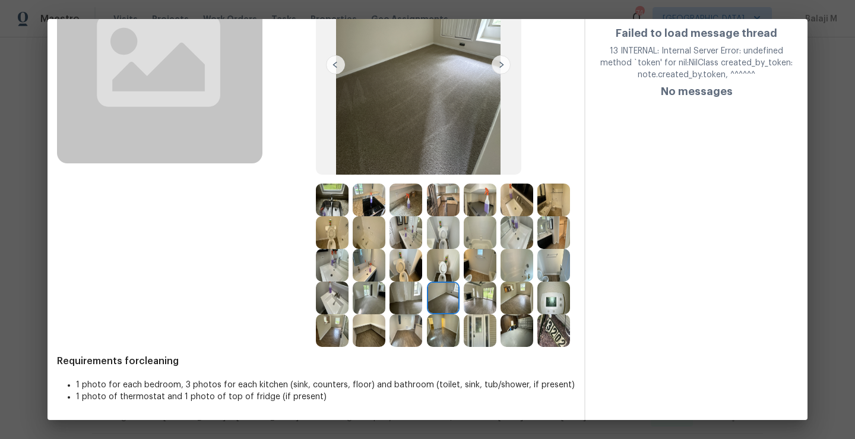
click at [427, 293] on img at bounding box center [443, 298] width 33 height 33
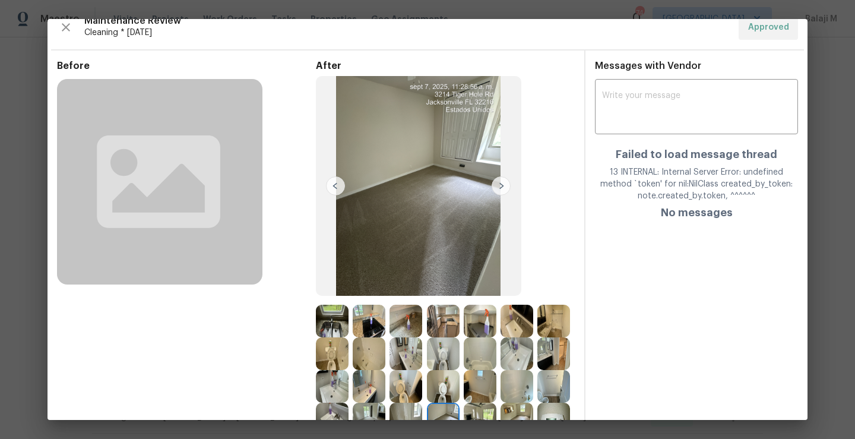
scroll to position [0, 0]
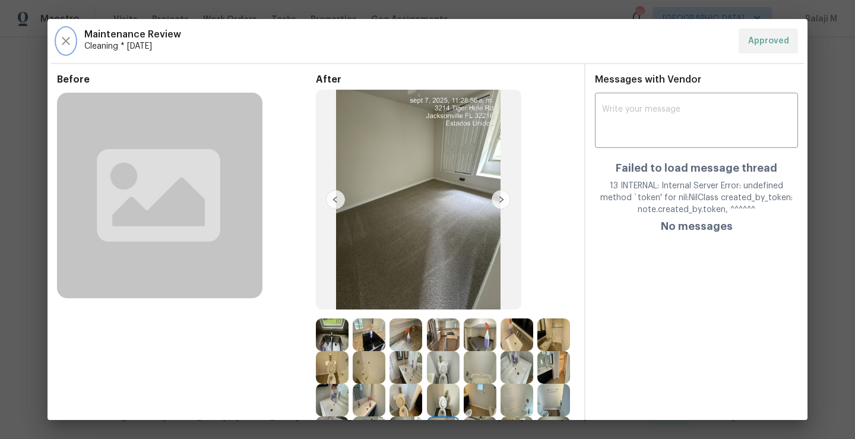
click at [64, 38] on icon "button" at bounding box center [66, 41] width 14 height 14
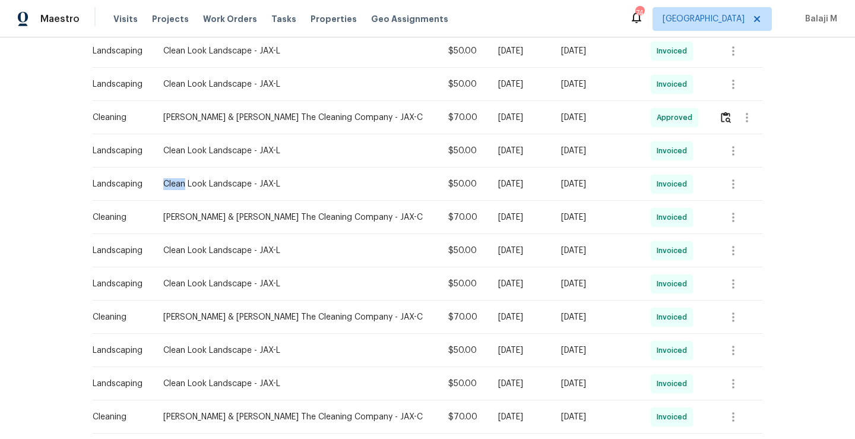
drag, startPoint x: 162, startPoint y: 184, endPoint x: 183, endPoint y: 184, distance: 21.4
click at [183, 184] on div "Clean Look Landscape - JAX-L" at bounding box center [296, 184] width 267 height 12
drag, startPoint x: 163, startPoint y: 118, endPoint x: 339, endPoint y: 116, distance: 176.4
click at [339, 116] on div "Montalvo & Sangalang The Cleaning Company - JAX-C" at bounding box center [296, 118] width 267 height 12
copy div "Montalvo & Sangalang The Cleaning Company"
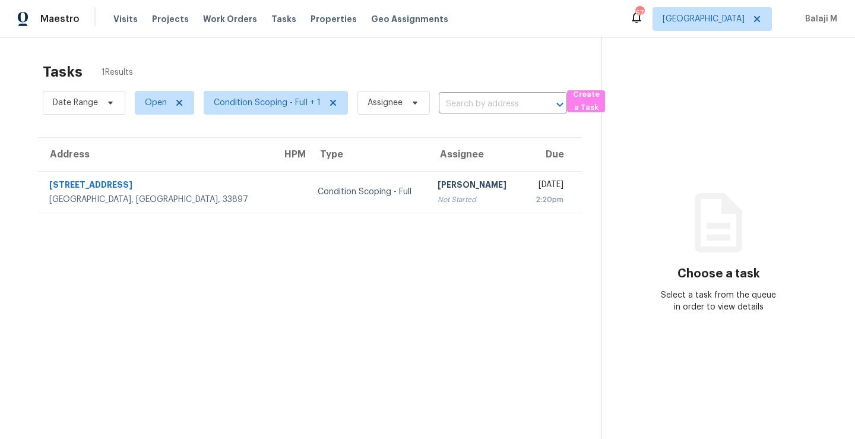
click at [308, 138] on th "Type" at bounding box center [368, 154] width 121 height 33
click at [293, 102] on span "Condition Scoping - Full + 1" at bounding box center [267, 103] width 107 height 12
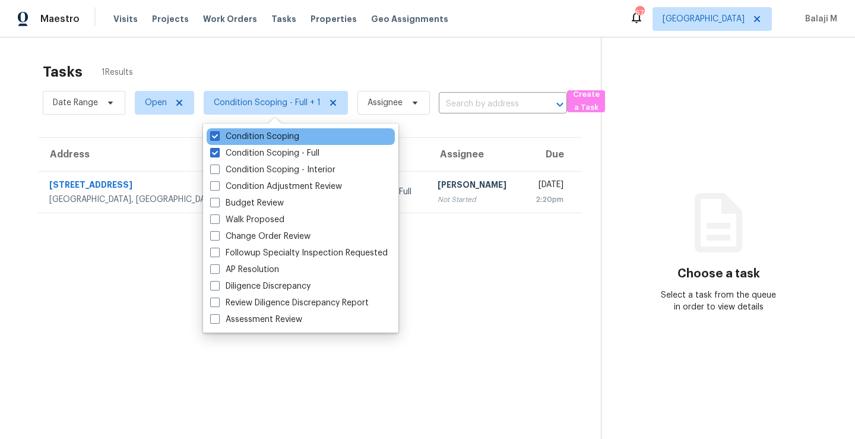
click at [299, 132] on div "Condition Scoping" at bounding box center [301, 136] width 188 height 17
click at [299, 134] on div "Condition Scoping" at bounding box center [301, 136] width 188 height 17
click at [213, 134] on span at bounding box center [215, 136] width 10 height 10
click at [213, 134] on input "Condition Scoping" at bounding box center [214, 135] width 8 height 8
checkbox input "false"
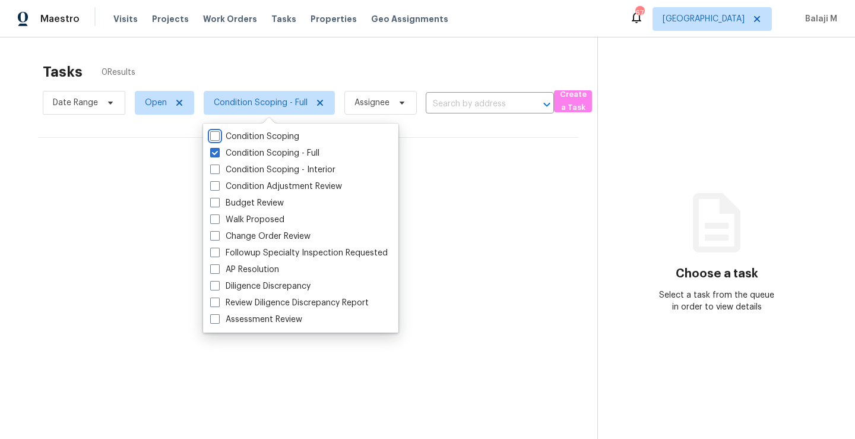
scroll to position [46, 0]
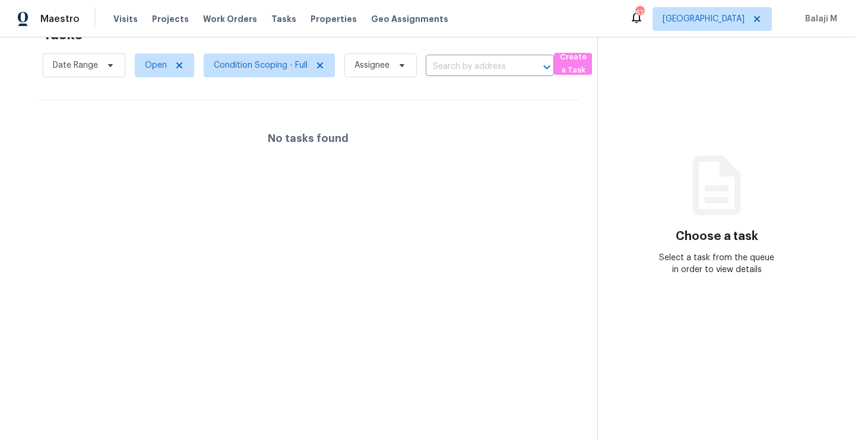
click at [481, 195] on section "Tasks 0 Results Date Range Open Condition Scoping - Full Assignee ​ Create a Ta…" at bounding box center [308, 229] width 579 height 420
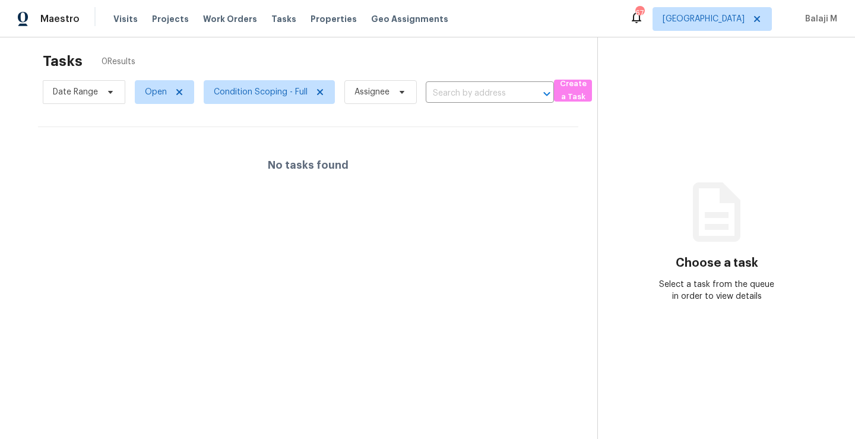
scroll to position [0, 0]
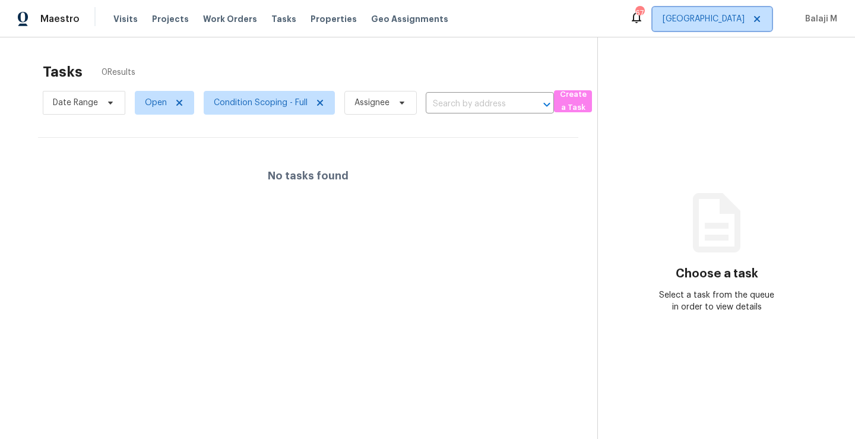
click at [726, 20] on span "[GEOGRAPHIC_DATA]" at bounding box center [704, 19] width 82 height 12
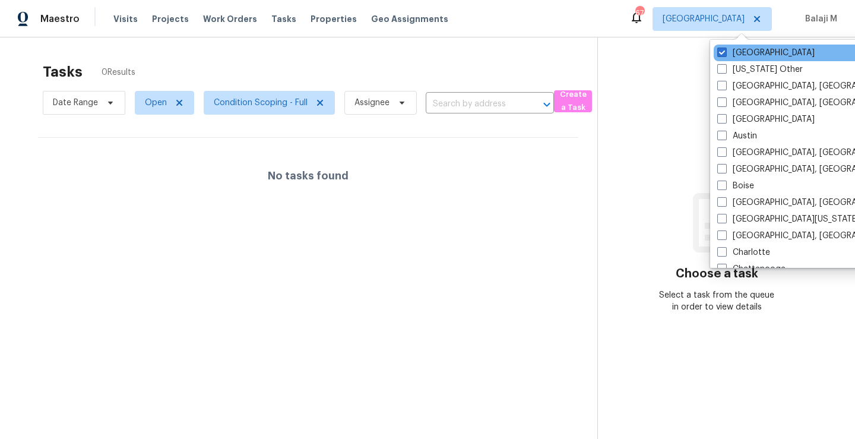
click at [732, 45] on div "[GEOGRAPHIC_DATA]" at bounding box center [833, 53] width 239 height 17
click at [735, 54] on label "[GEOGRAPHIC_DATA]" at bounding box center [766, 53] width 97 height 12
click at [725, 54] on input "[GEOGRAPHIC_DATA]" at bounding box center [722, 51] width 8 height 8
checkbox input "false"
checkbox input "true"
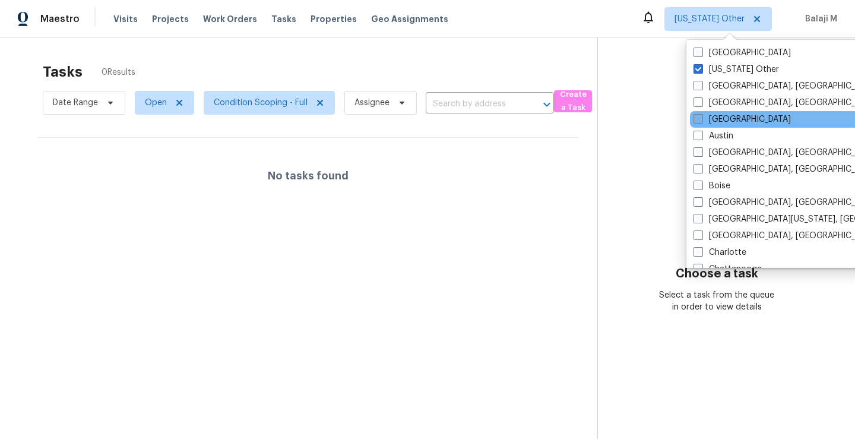
click at [734, 123] on label "[GEOGRAPHIC_DATA]" at bounding box center [742, 119] width 97 height 12
click at [702, 121] on input "[GEOGRAPHIC_DATA]" at bounding box center [698, 117] width 8 height 8
checkbox input "true"
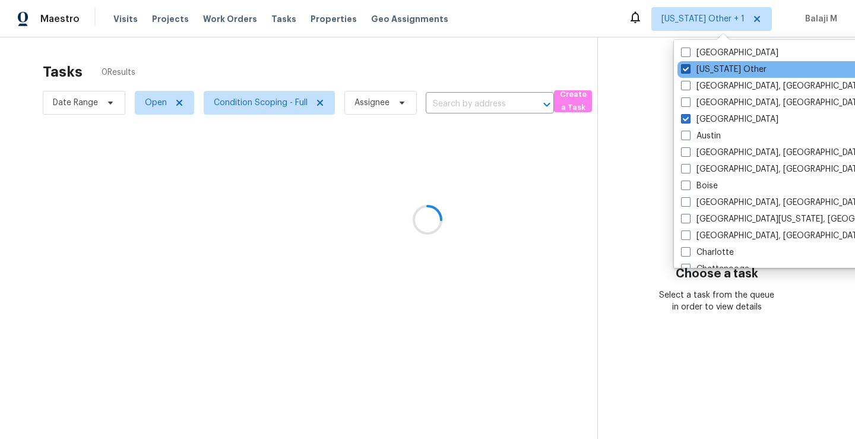
click at [722, 69] on label "[US_STATE] Other" at bounding box center [724, 70] width 86 height 12
click at [689, 69] on input "[US_STATE] Other" at bounding box center [685, 68] width 8 height 8
checkbox input "false"
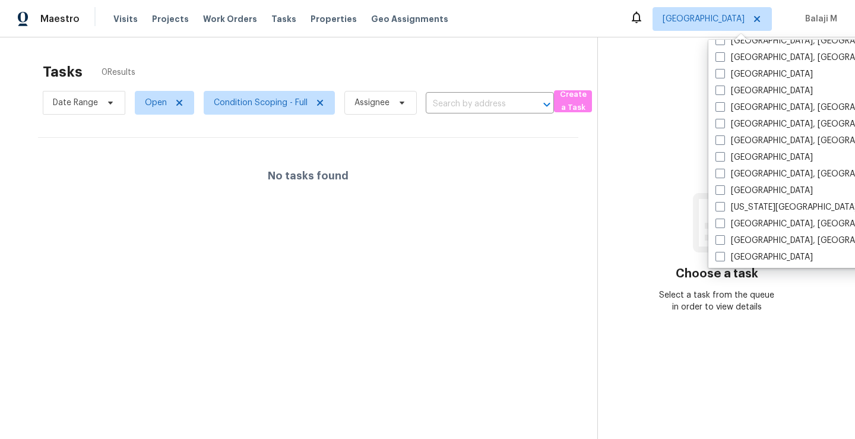
scroll to position [329, 0]
click at [739, 184] on label "[GEOGRAPHIC_DATA]" at bounding box center [764, 190] width 97 height 12
click at [723, 184] on input "[GEOGRAPHIC_DATA]" at bounding box center [720, 188] width 8 height 8
checkbox input "true"
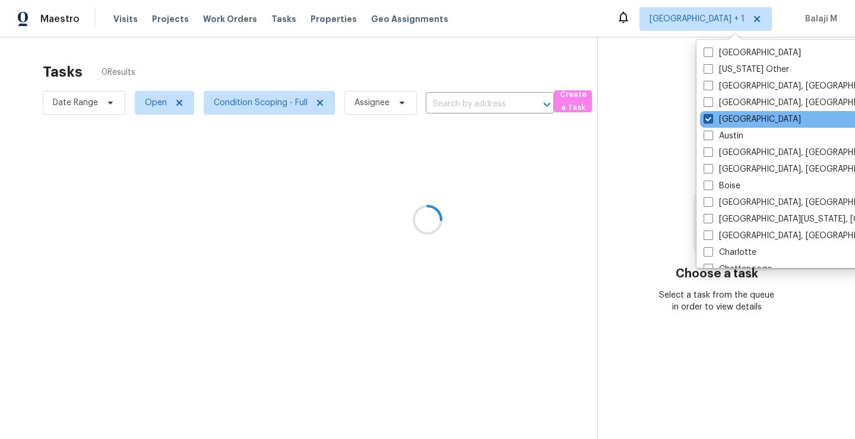
click at [734, 125] on label "[GEOGRAPHIC_DATA]" at bounding box center [752, 119] width 97 height 12
click at [712, 121] on input "[GEOGRAPHIC_DATA]" at bounding box center [708, 117] width 8 height 8
checkbox input "false"
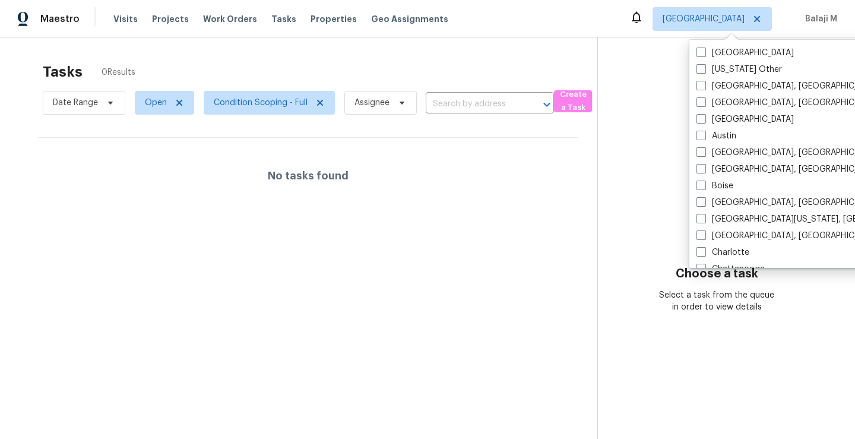
click at [601, 184] on section "Choose a task Select a task from the queue in order to view details" at bounding box center [717, 256] width 239 height 439
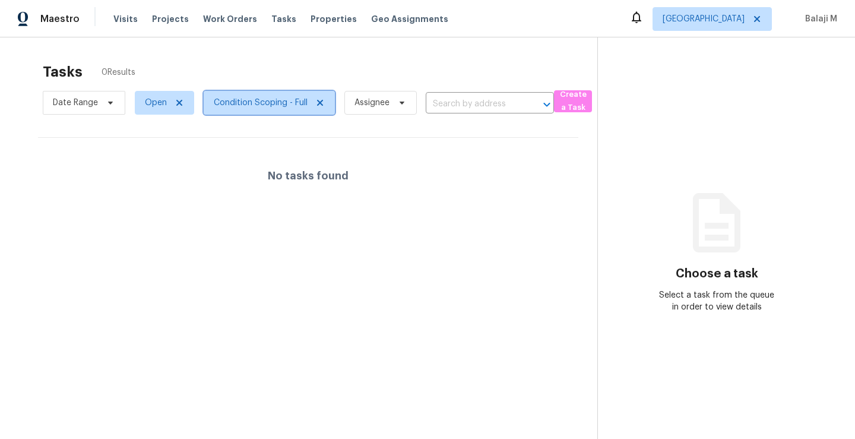
click at [284, 106] on span "Condition Scoping - Full" at bounding box center [261, 103] width 94 height 12
click at [461, 185] on div "No tasks found" at bounding box center [308, 176] width 541 height 76
click at [524, 141] on div "No tasks found" at bounding box center [308, 176] width 541 height 76
click at [454, 102] on input "text" at bounding box center [473, 104] width 95 height 18
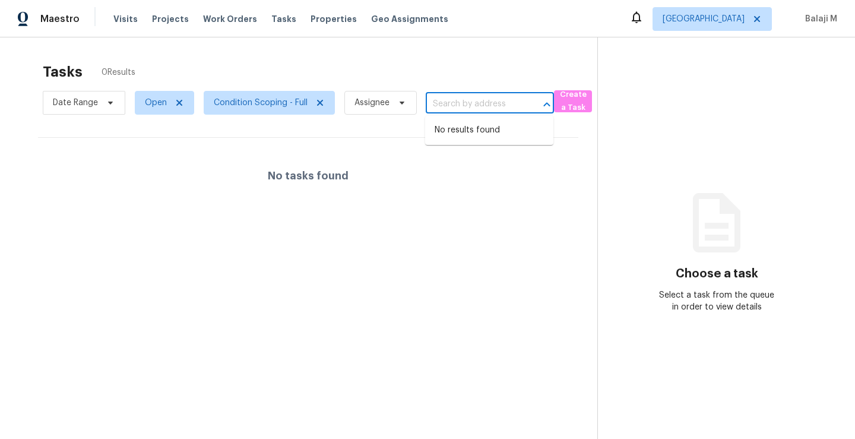
click at [456, 72] on div "Tasks 0 Results" at bounding box center [320, 71] width 555 height 31
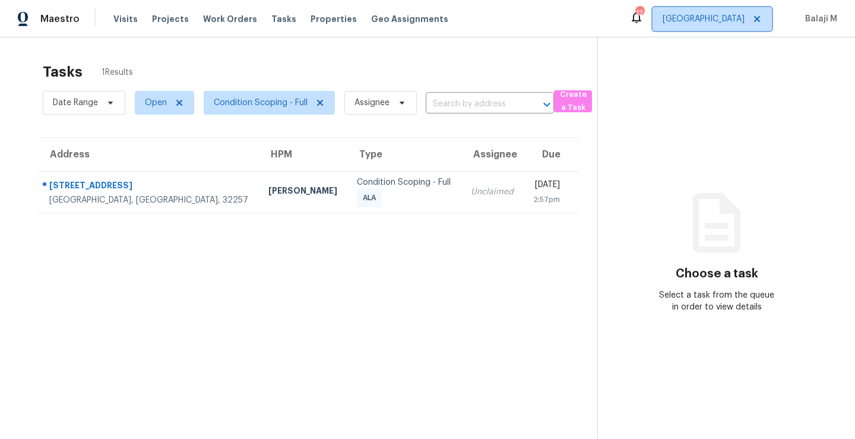
click at [713, 20] on span "[GEOGRAPHIC_DATA]" at bounding box center [704, 19] width 82 height 12
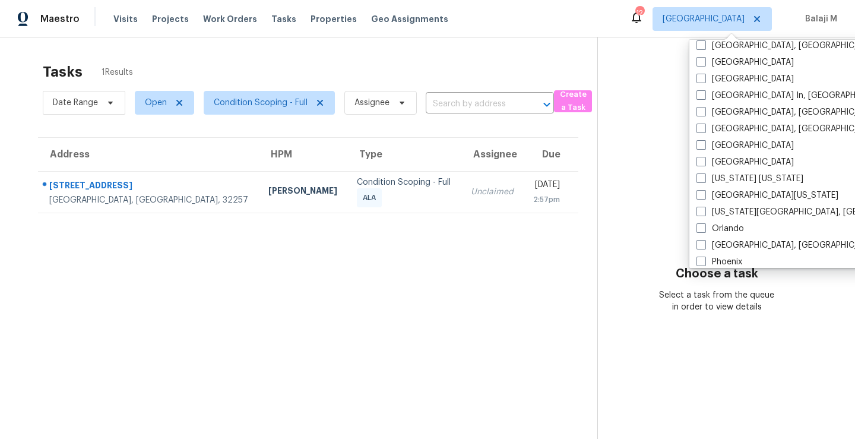
scroll to position [507, 0]
click at [722, 125] on label "[GEOGRAPHIC_DATA], [GEOGRAPHIC_DATA]" at bounding box center [789, 128] width 184 height 12
click at [704, 125] on input "[GEOGRAPHIC_DATA], [GEOGRAPHIC_DATA]" at bounding box center [701, 126] width 8 height 8
checkbox input "true"
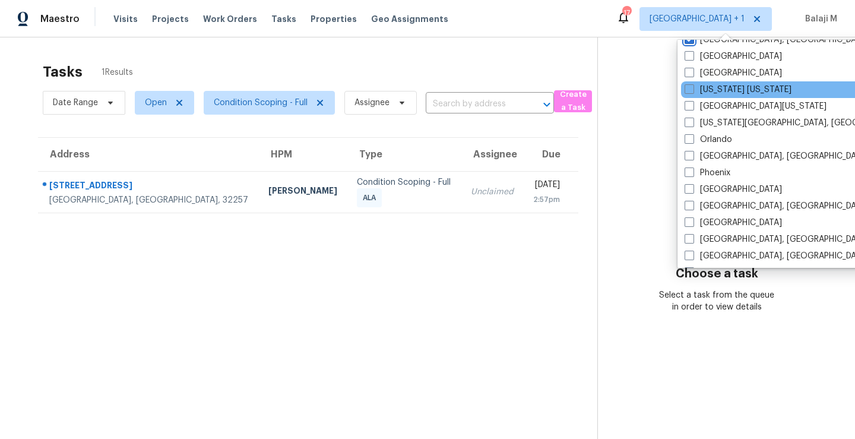
scroll to position [623, 0]
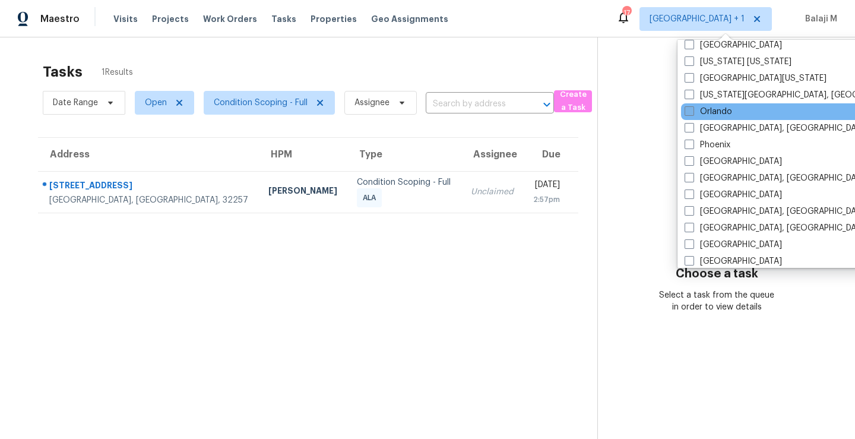
click at [726, 113] on label "Orlando" at bounding box center [709, 112] width 48 height 12
click at [693, 113] on input "Orlando" at bounding box center [689, 110] width 8 height 8
checkbox input "true"
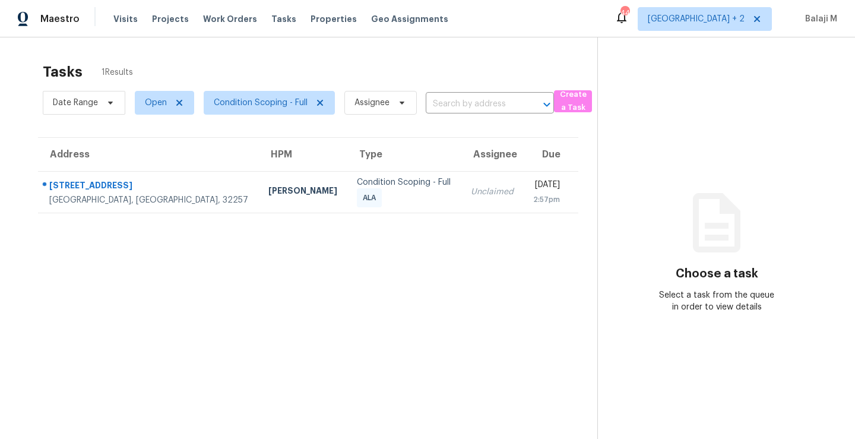
click at [560, 222] on section "Tasks 1 Results Date Range Open Condition Scoping - Full Assignee ​ Create a Ta…" at bounding box center [308, 266] width 579 height 420
click at [726, 25] on span "[GEOGRAPHIC_DATA] + 2" at bounding box center [705, 19] width 134 height 24
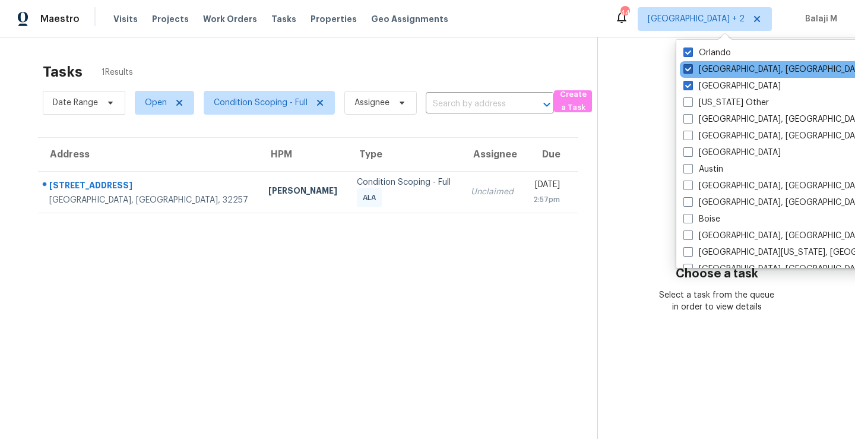
click at [721, 68] on label "[GEOGRAPHIC_DATA], [GEOGRAPHIC_DATA]" at bounding box center [776, 70] width 184 height 12
click at [691, 68] on input "[GEOGRAPHIC_DATA], [GEOGRAPHIC_DATA]" at bounding box center [688, 68] width 8 height 8
checkbox input "false"
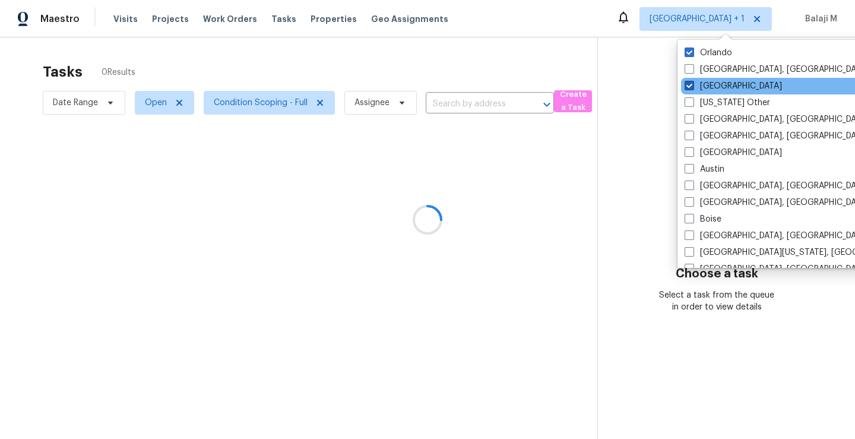
click at [722, 83] on label "[GEOGRAPHIC_DATA]" at bounding box center [733, 86] width 97 height 12
click at [693, 83] on input "[GEOGRAPHIC_DATA]" at bounding box center [689, 84] width 8 height 8
checkbox input "false"
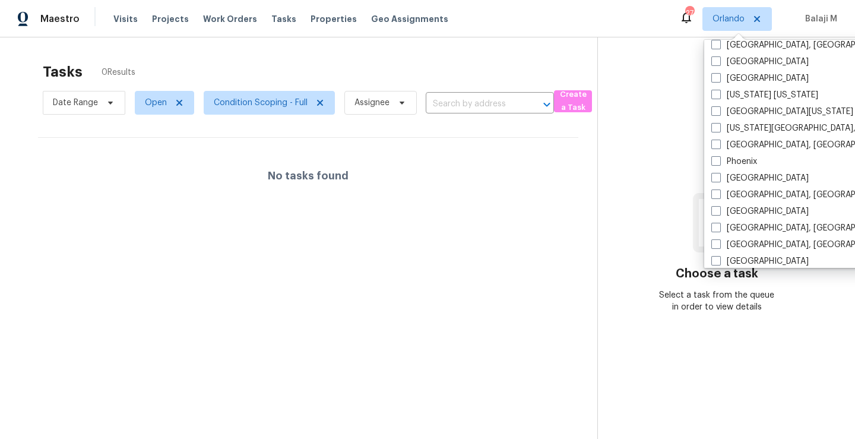
scroll to position [813, 0]
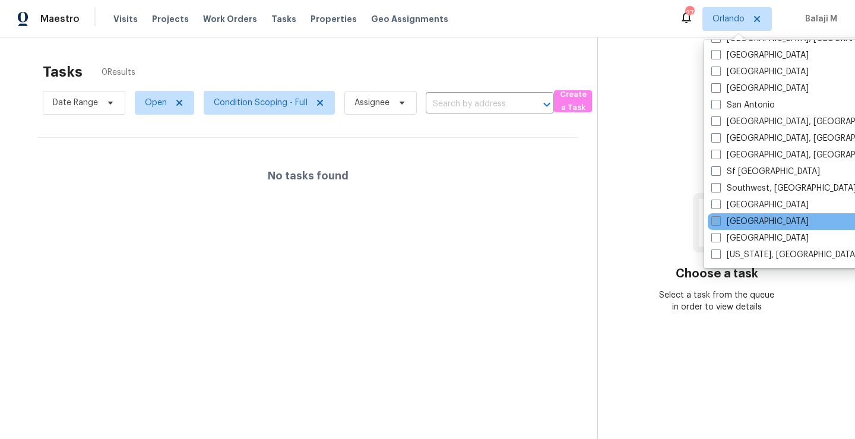
click at [746, 216] on label "[GEOGRAPHIC_DATA]" at bounding box center [760, 222] width 97 height 12
click at [719, 216] on input "[GEOGRAPHIC_DATA]" at bounding box center [716, 220] width 8 height 8
checkbox input "true"
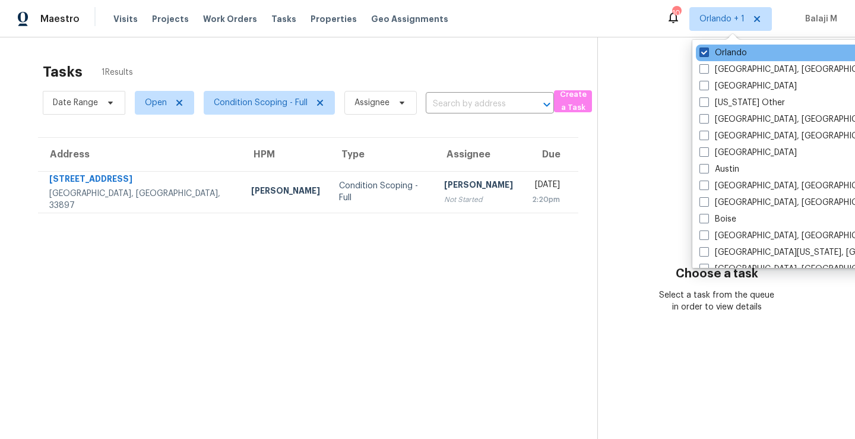
click at [742, 58] on label "Orlando" at bounding box center [724, 53] width 48 height 12
click at [707, 55] on input "Orlando" at bounding box center [704, 51] width 8 height 8
checkbox input "false"
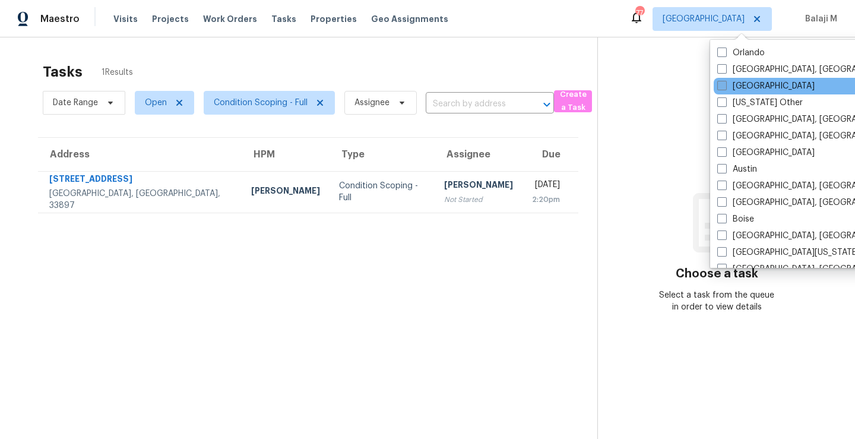
click at [758, 88] on label "[GEOGRAPHIC_DATA]" at bounding box center [766, 86] width 97 height 12
click at [725, 88] on input "[GEOGRAPHIC_DATA]" at bounding box center [722, 84] width 8 height 8
checkbox input "true"
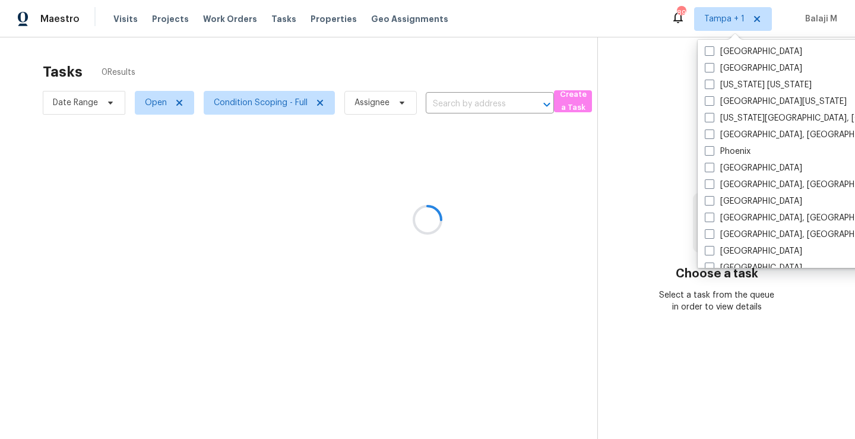
scroll to position [813, 0]
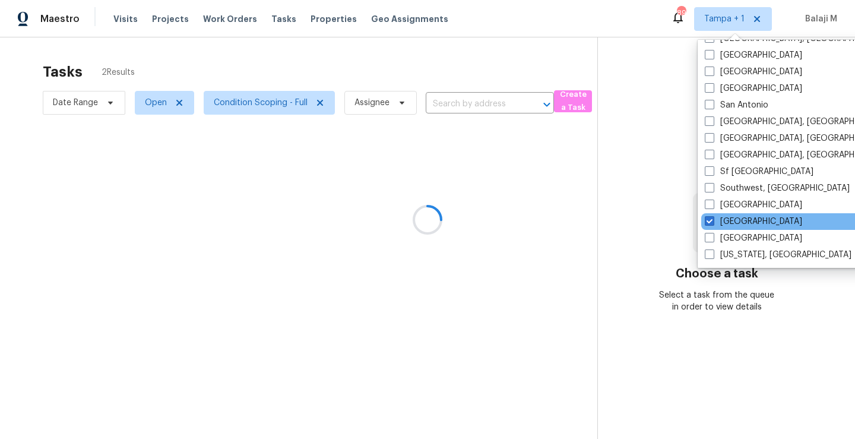
click at [767, 225] on div "[GEOGRAPHIC_DATA]" at bounding box center [821, 221] width 239 height 17
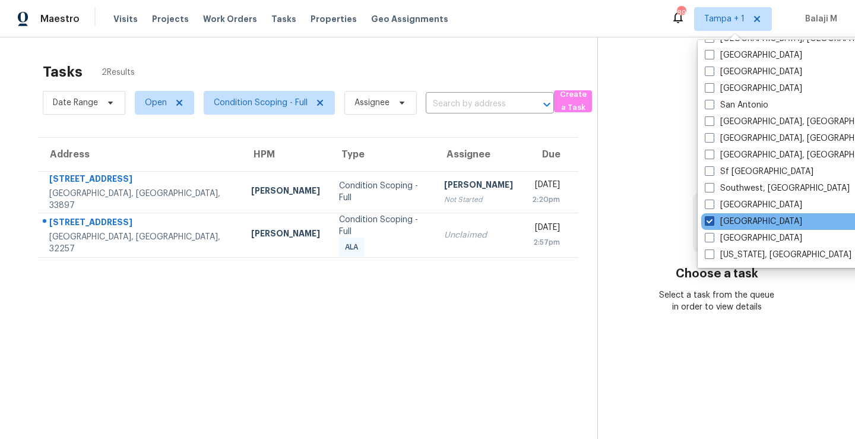
click at [737, 219] on label "[GEOGRAPHIC_DATA]" at bounding box center [753, 222] width 97 height 12
click at [713, 219] on input "[GEOGRAPHIC_DATA]" at bounding box center [709, 220] width 8 height 8
checkbox input "false"
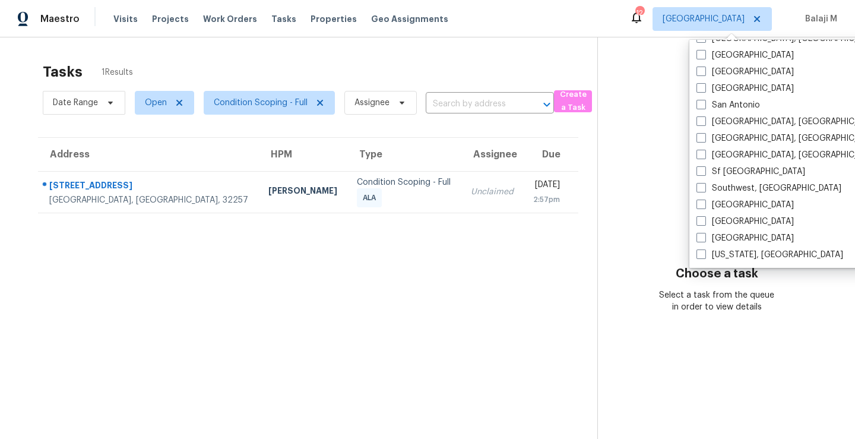
click at [644, 210] on section "Choose a task Select a task from the queue in order to view details" at bounding box center [717, 256] width 239 height 439
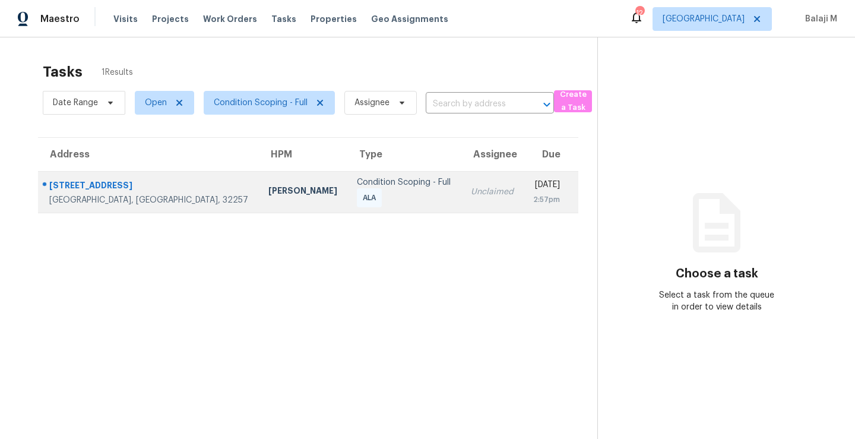
click at [357, 179] on div "Condition Scoping - Full" at bounding box center [404, 182] width 94 height 12
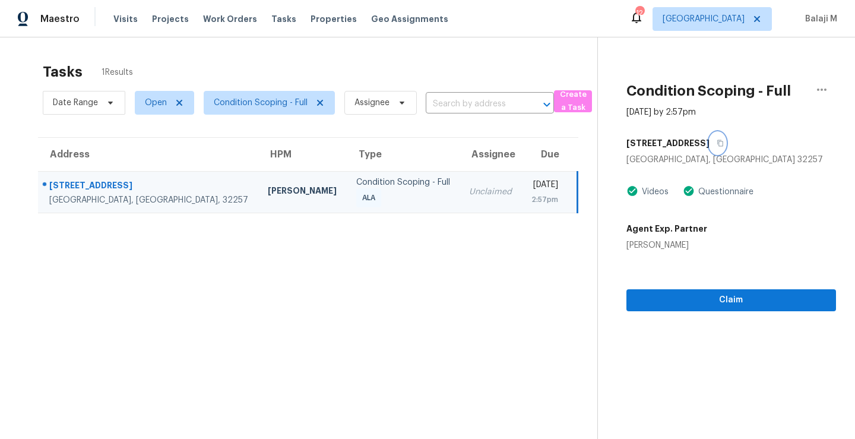
click at [724, 144] on icon "button" at bounding box center [720, 143] width 7 height 7
